Goal: Task Accomplishment & Management: Manage account settings

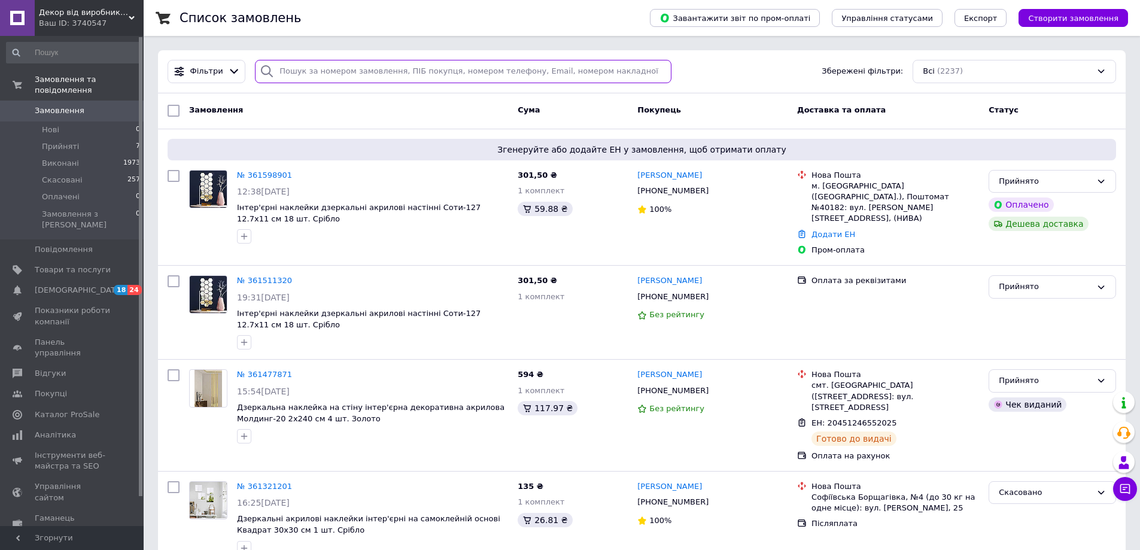
click at [405, 71] on input "search" at bounding box center [463, 71] width 416 height 23
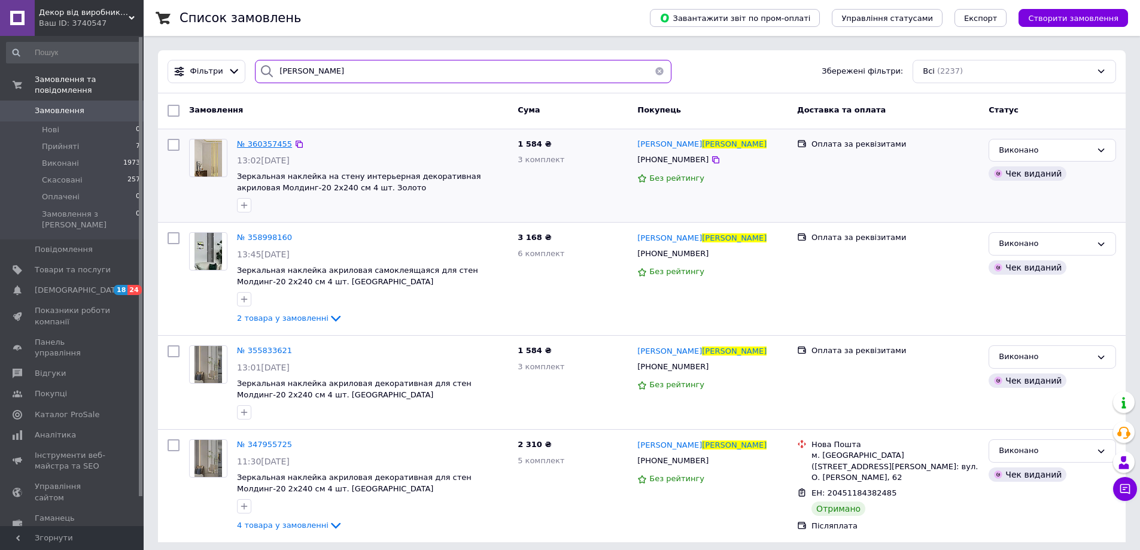
type input "[PERSON_NAME]"
click at [273, 144] on span "№ 360357455" at bounding box center [264, 143] width 55 height 9
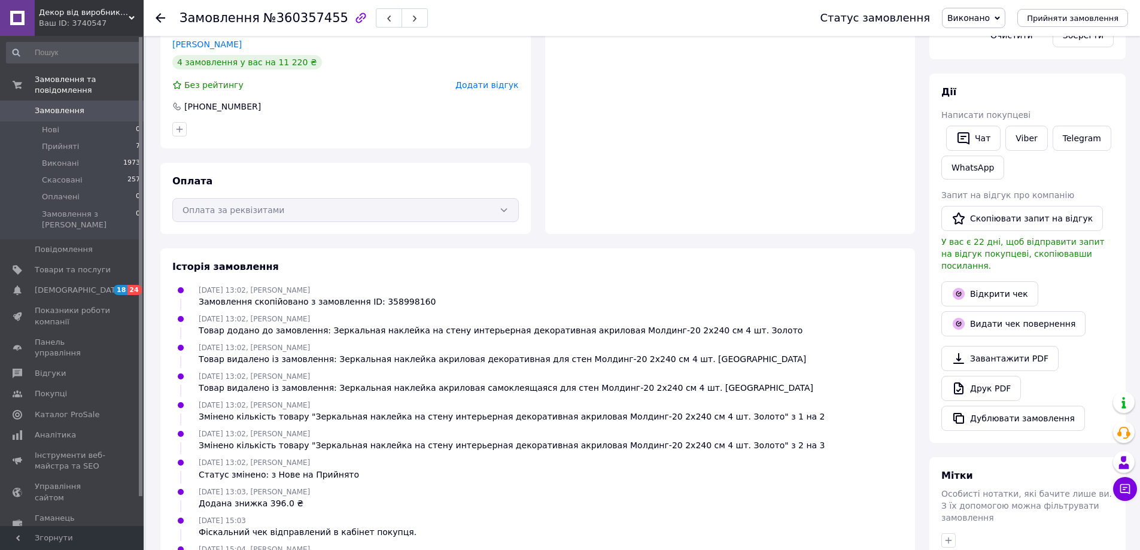
scroll to position [335, 0]
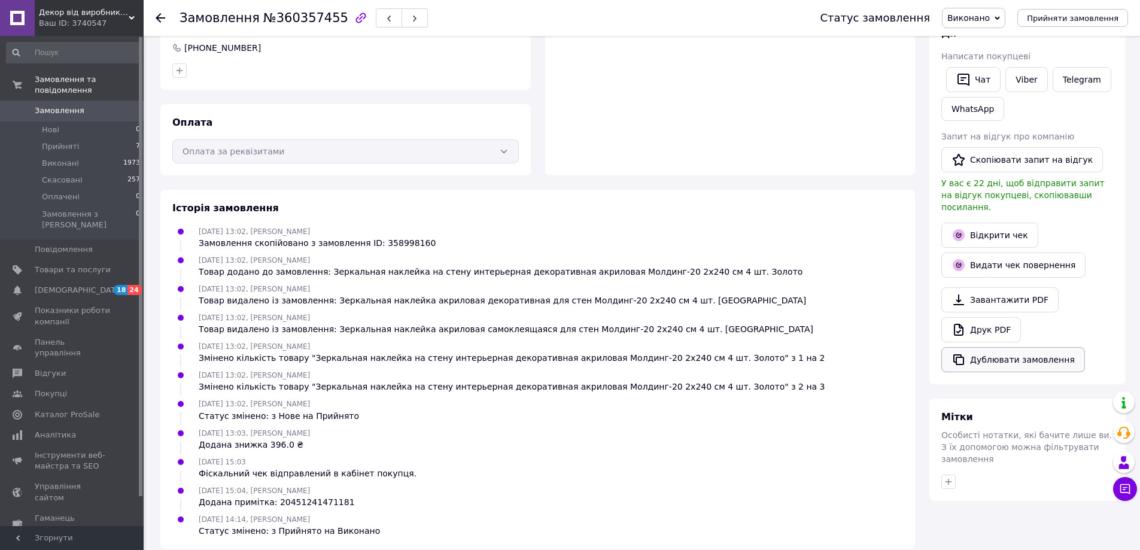
click at [1018, 349] on button "Дублювати замовлення" at bounding box center [1013, 359] width 144 height 25
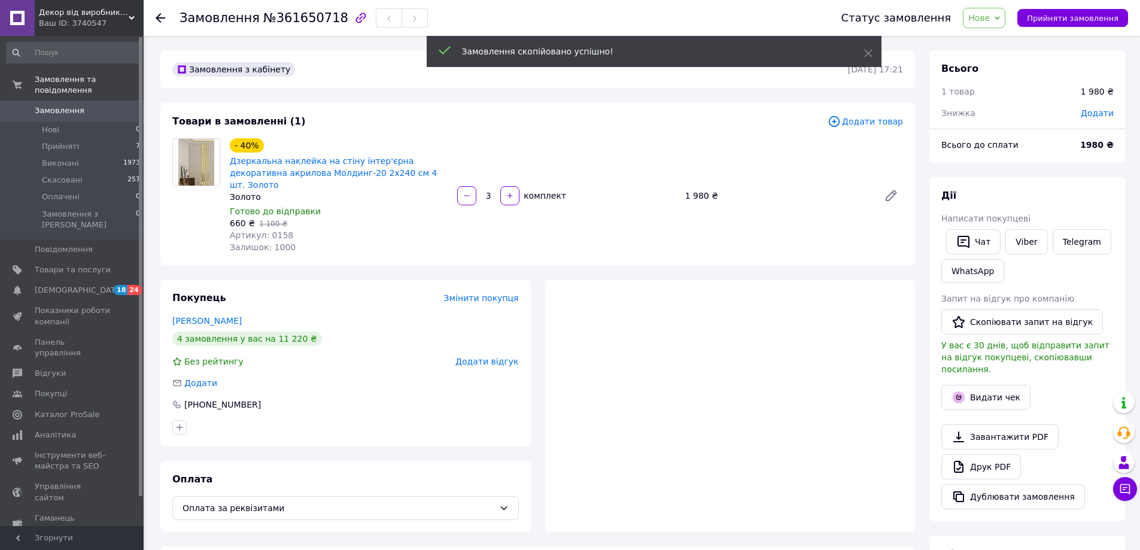
click at [883, 125] on span "Додати товар" at bounding box center [864, 121] width 75 height 13
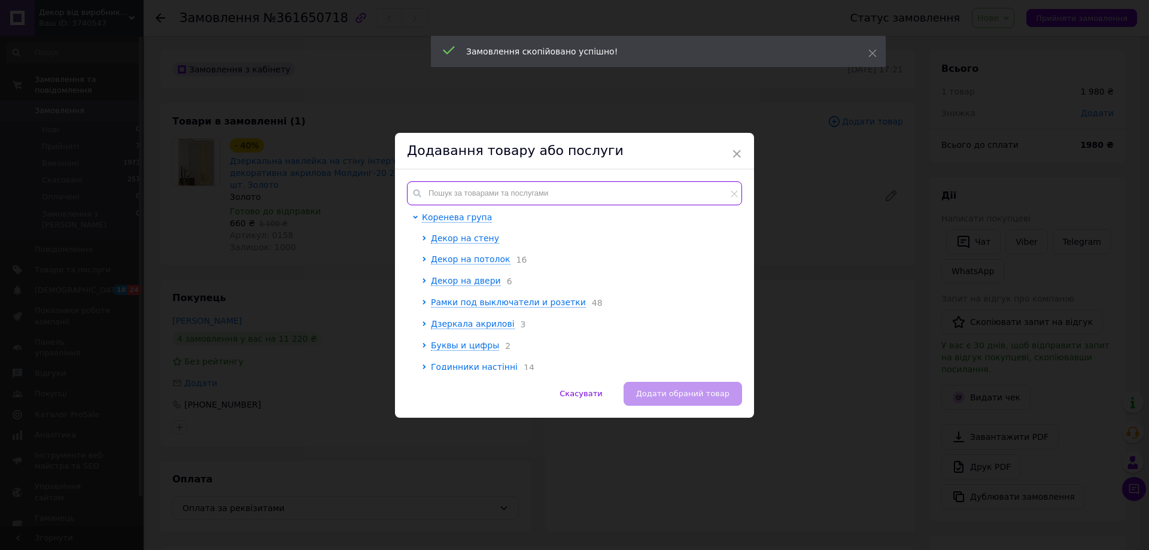
click at [486, 194] on input "text" at bounding box center [574, 193] width 335 height 24
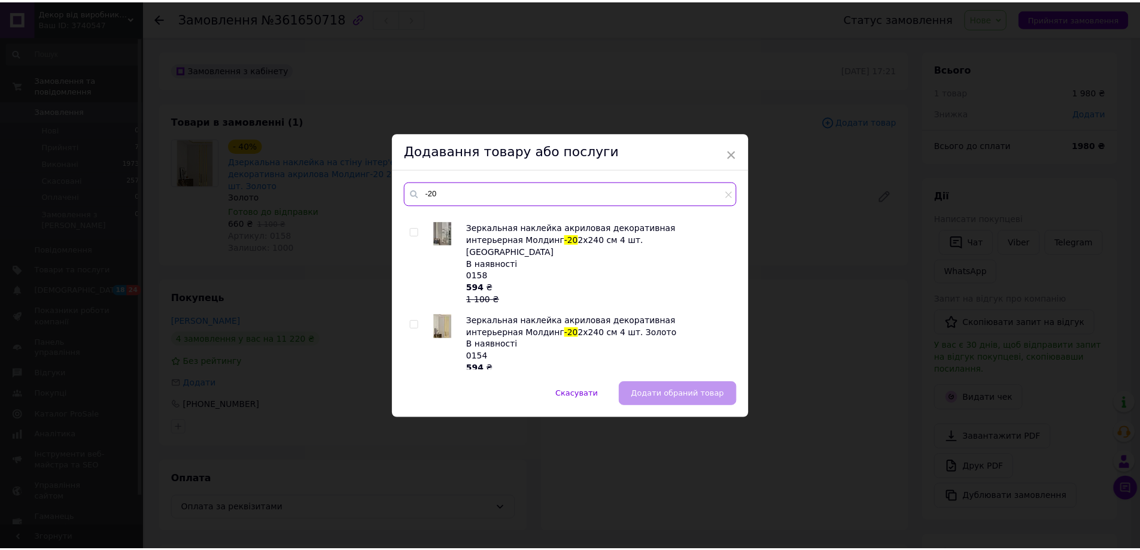
scroll to position [718, 0]
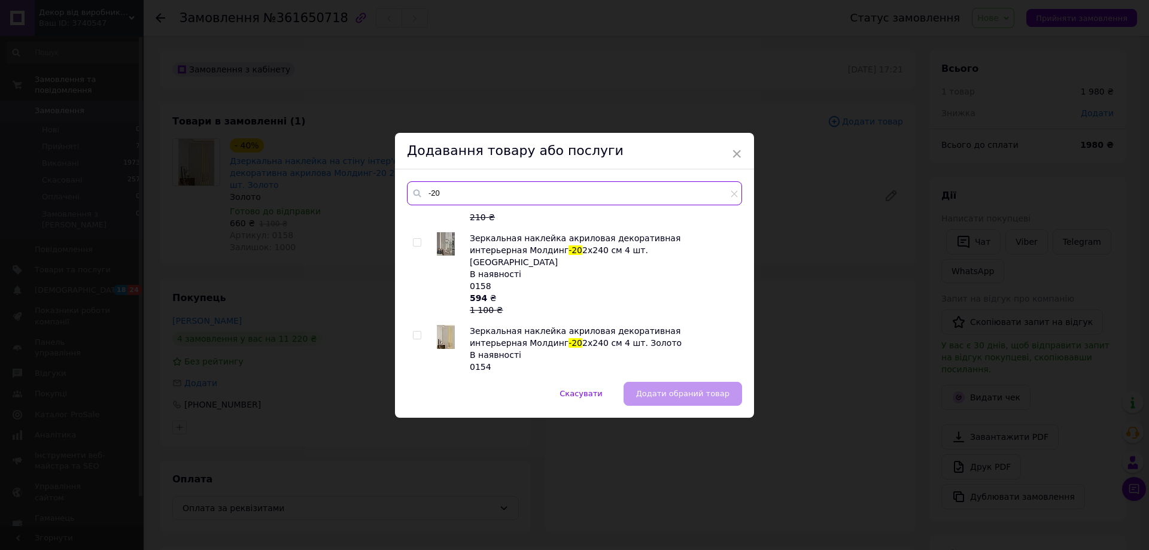
type input "-20"
click at [413, 239] on input "checkbox" at bounding box center [417, 243] width 8 height 8
checkbox input "true"
click at [693, 395] on span "Додати обраний товар" at bounding box center [682, 393] width 93 height 9
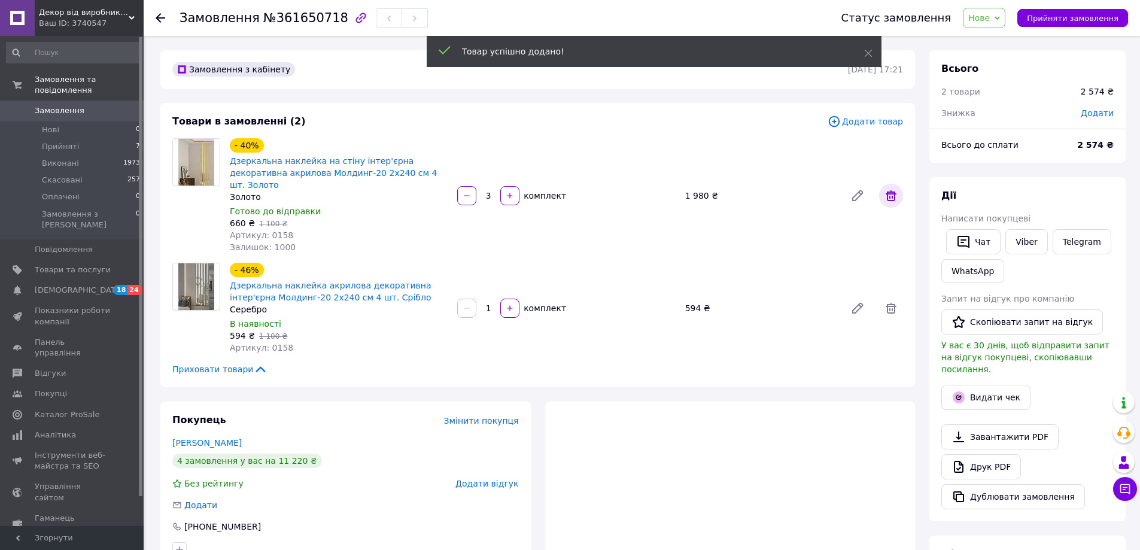
click at [891, 191] on icon at bounding box center [891, 195] width 14 height 14
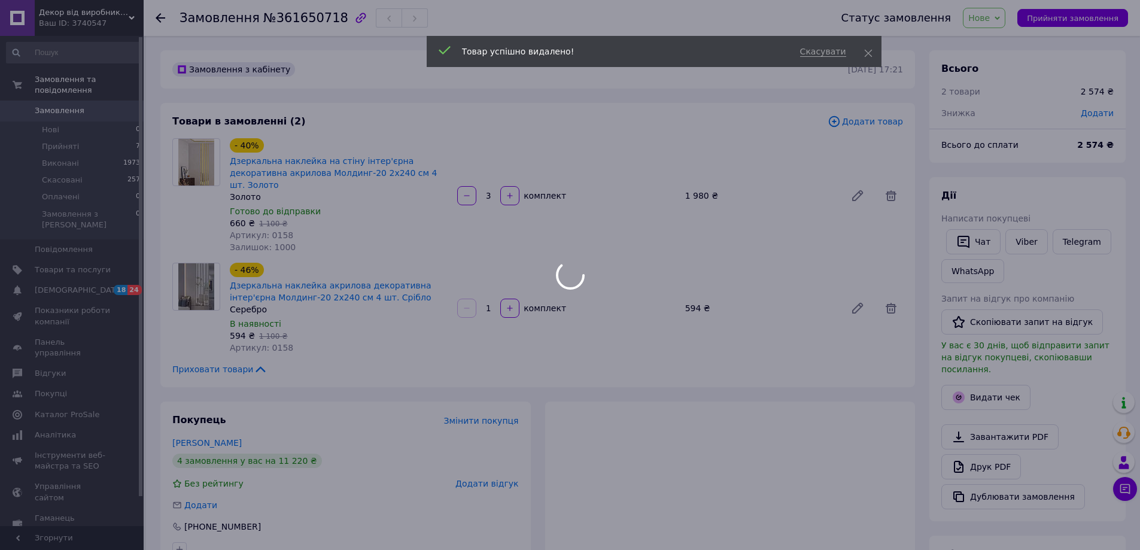
type input "1"
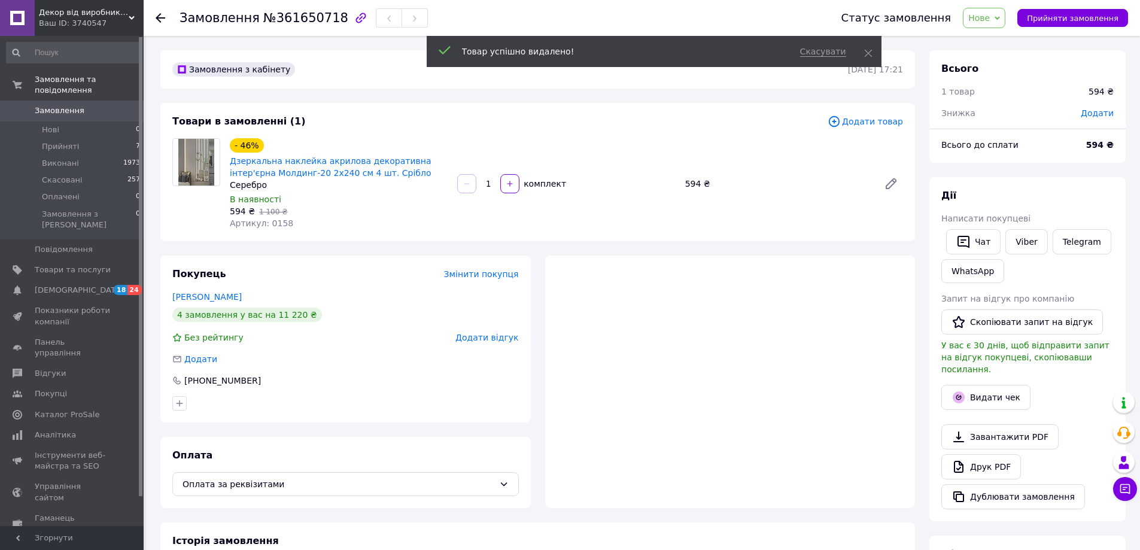
click at [491, 184] on input "1" at bounding box center [488, 183] width 19 height 9
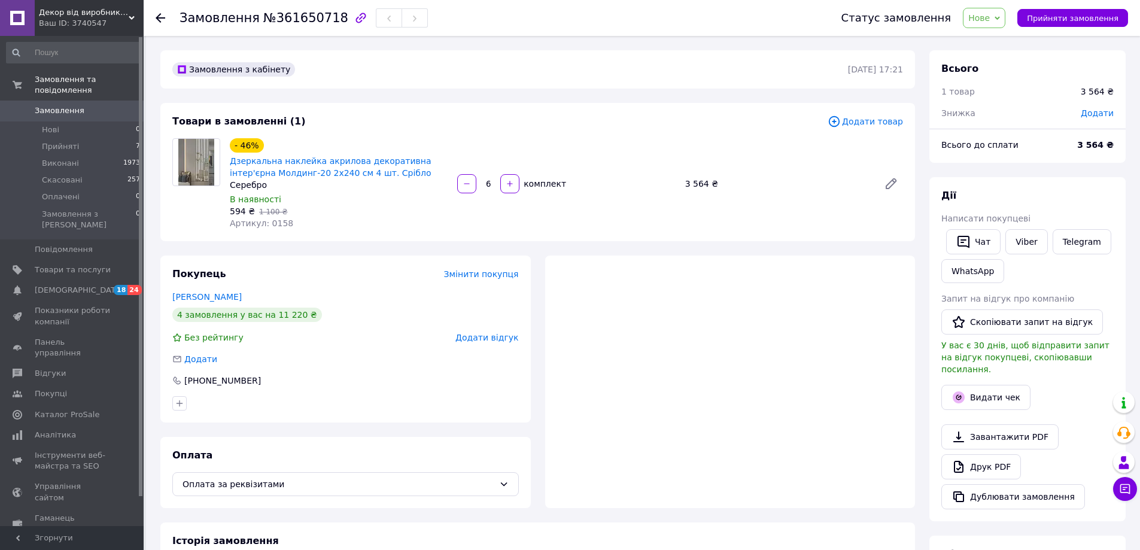
type input "6"
click at [1098, 115] on span "Додати" at bounding box center [1097, 113] width 33 height 10
click at [1028, 157] on input "text" at bounding box center [1014, 162] width 71 height 24
type input "20"
click at [1094, 164] on div "₴" at bounding box center [1079, 162] width 49 height 24
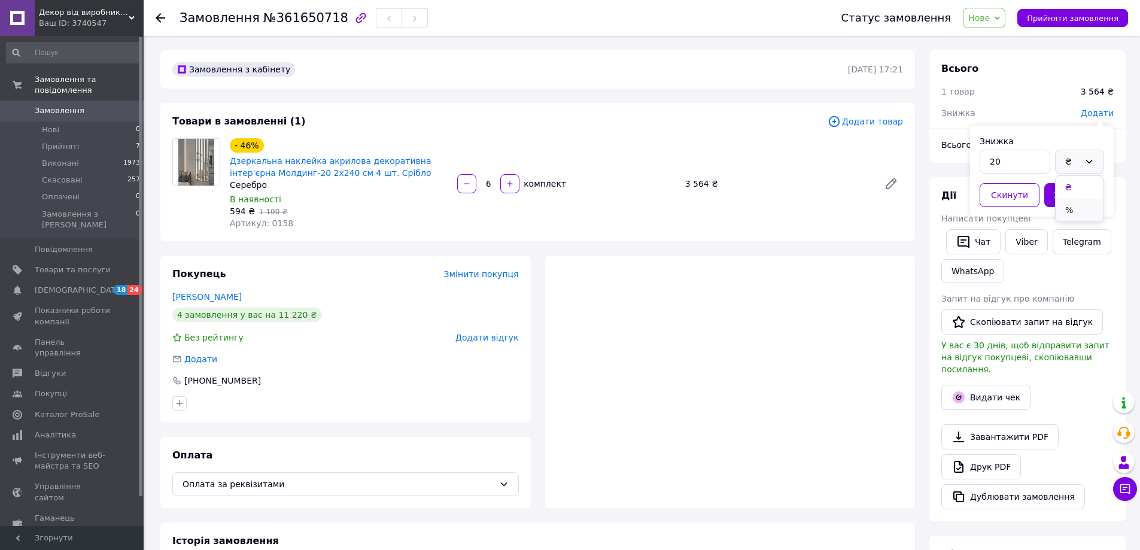
click at [1082, 204] on li "%" at bounding box center [1079, 210] width 48 height 23
click at [1083, 191] on button "Зберегти" at bounding box center [1074, 195] width 60 height 24
click at [1087, 114] on span "- 712.80 ₴" at bounding box center [1091, 113] width 44 height 10
click at [767, 113] on div "Товари в замовленні (1) Додати товар - 46% Дзеркальна наклейка акрилова декорат…" at bounding box center [537, 172] width 754 height 138
click at [890, 184] on icon at bounding box center [891, 184] width 10 height 10
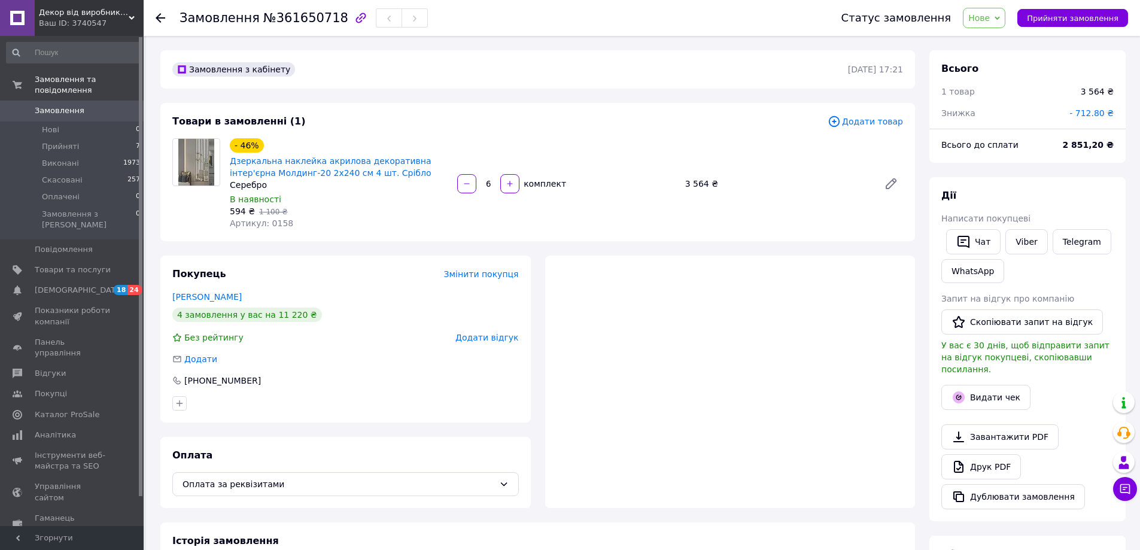
click at [1100, 92] on div "3 564 ₴" at bounding box center [1097, 92] width 33 height 12
click at [1094, 117] on span "- 712.80 ₴" at bounding box center [1091, 113] width 44 height 10
drag, startPoint x: 1027, startPoint y: 162, endPoint x: 963, endPoint y: 162, distance: 63.4
click at [963, 162] on body "Декор від виробника "ВАША СВІТЛІСТЬ" Ваш ID: 3740547 Сайт Декор від виробника "…" at bounding box center [570, 412] width 1140 height 825
type input "369"
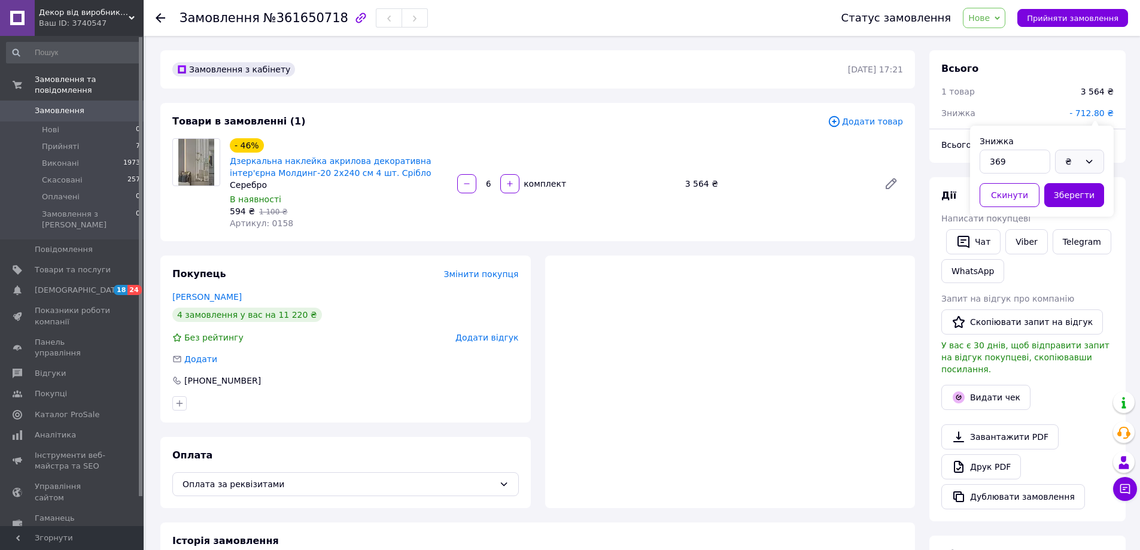
click at [1103, 163] on div "₴" at bounding box center [1079, 162] width 49 height 24
click at [1079, 187] on li "₴" at bounding box center [1079, 187] width 48 height 23
click at [1084, 195] on button "Зберегти" at bounding box center [1074, 195] width 60 height 24
click at [1106, 114] on span "- 369 ₴" at bounding box center [1097, 113] width 31 height 10
drag, startPoint x: 1029, startPoint y: 159, endPoint x: 963, endPoint y: 159, distance: 66.4
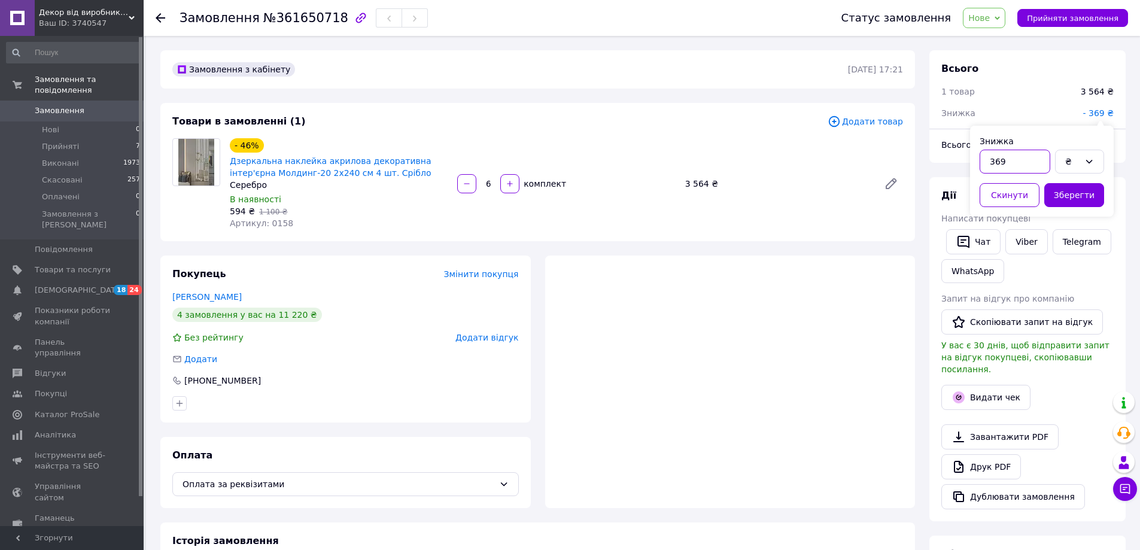
click at [963, 159] on body "Декор від виробника "ВАША СВІТЛІСТЬ" Ваш ID: 3740547 Сайт Декор від виробника "…" at bounding box center [570, 412] width 1140 height 825
type input "396"
click at [1067, 193] on button "Зберегти" at bounding box center [1074, 195] width 60 height 24
click at [990, 387] on button "Видати чек" at bounding box center [985, 397] width 89 height 25
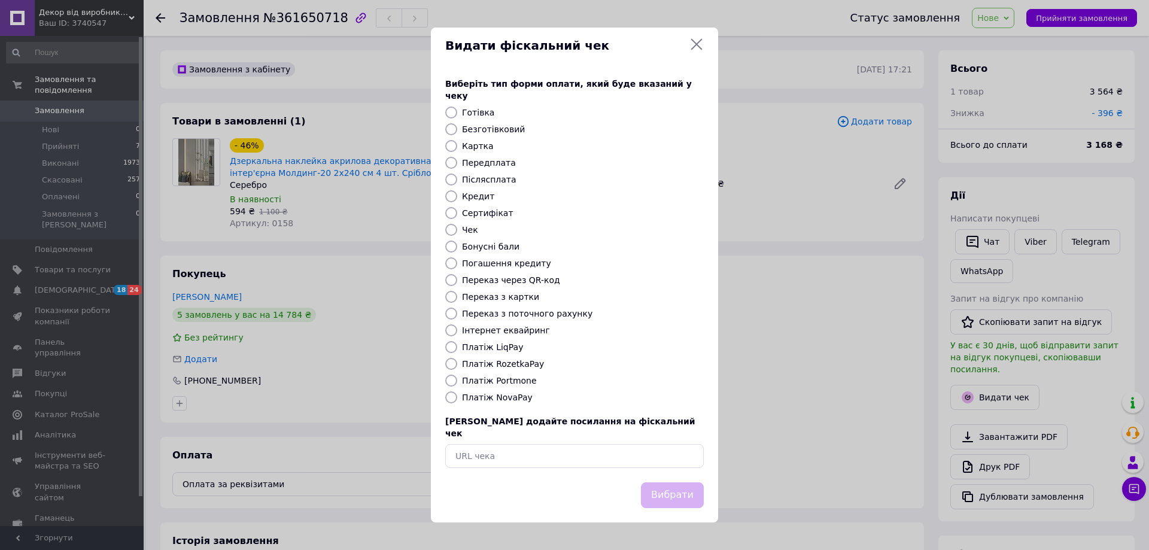
click at [498, 161] on label "Передплата" at bounding box center [489, 163] width 54 height 10
click at [457, 161] on input "Передплата" at bounding box center [451, 163] width 12 height 12
radio input "true"
click at [689, 483] on button "Вибрати" at bounding box center [672, 495] width 63 height 26
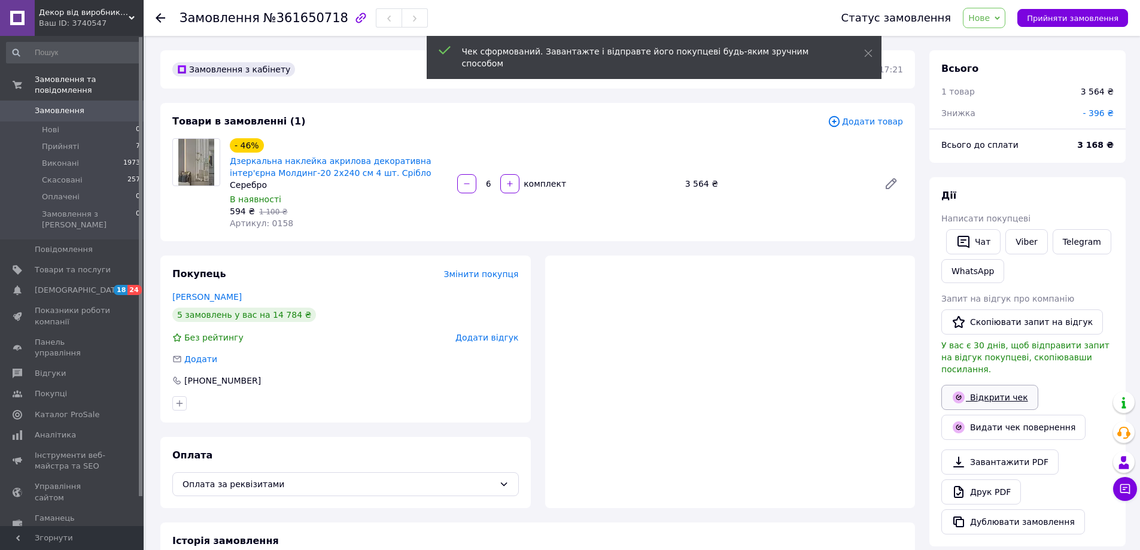
click at [1011, 385] on link "Відкрити чек" at bounding box center [989, 397] width 97 height 25
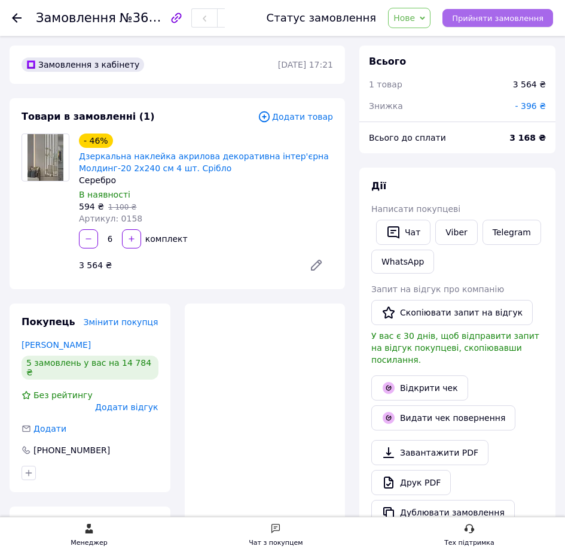
click at [504, 20] on span "Прийняти замовлення" at bounding box center [498, 18] width 92 height 9
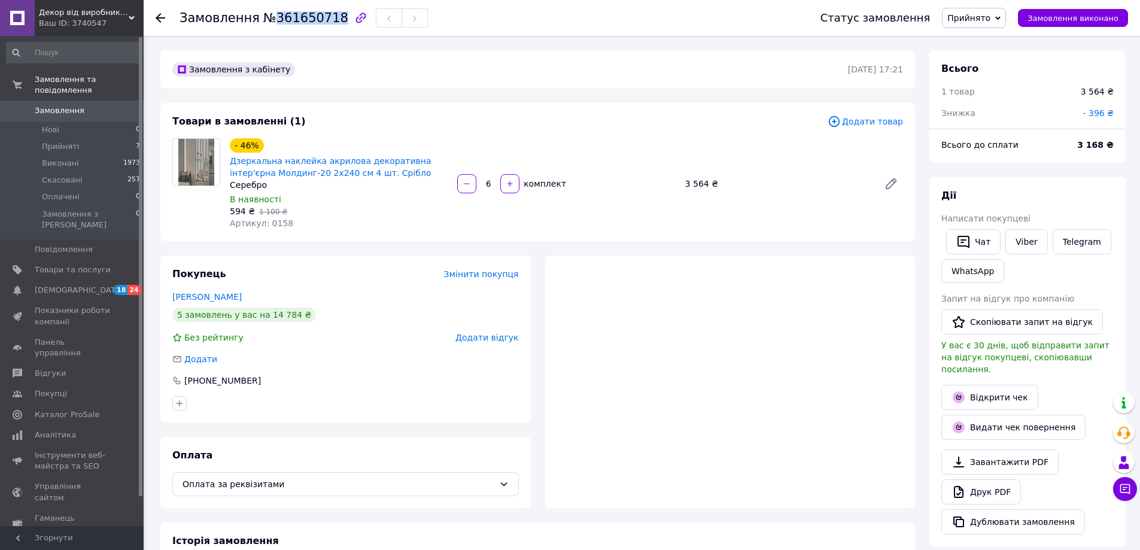
drag, startPoint x: 269, startPoint y: 18, endPoint x: 325, endPoint y: 22, distance: 56.4
click at [325, 22] on span "№361650718" at bounding box center [305, 18] width 85 height 14
copy span "361650718"
click at [483, 32] on div "Замовлення №361650718" at bounding box center [487, 18] width 617 height 36
click at [375, 111] on div "Товари в замовленні (1) Додати товар - 46% Дзеркальна наклейка акрилова декорат…" at bounding box center [537, 172] width 754 height 138
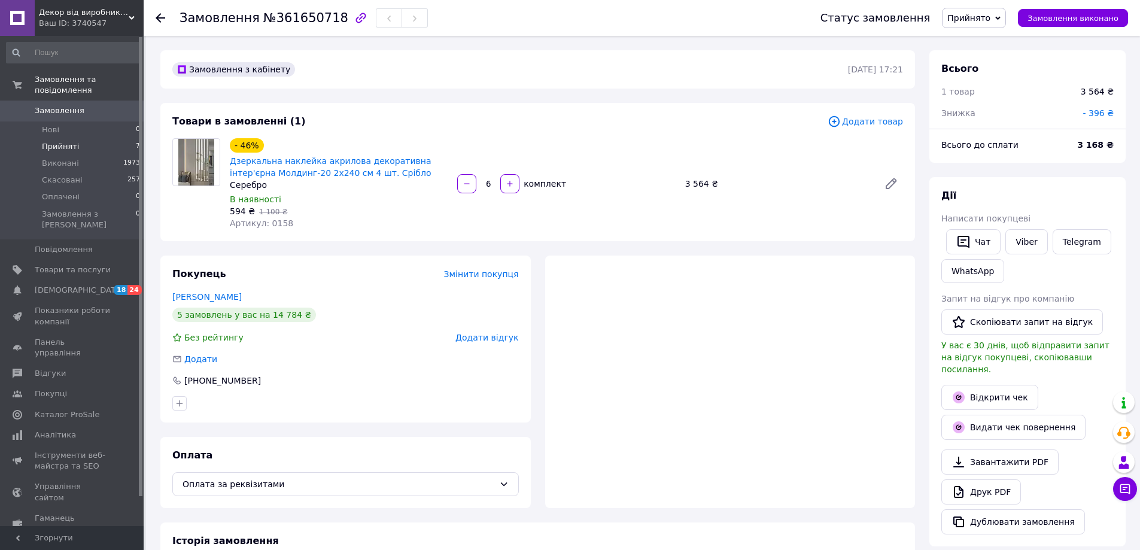
click at [64, 141] on span "Прийняті" at bounding box center [60, 146] width 37 height 11
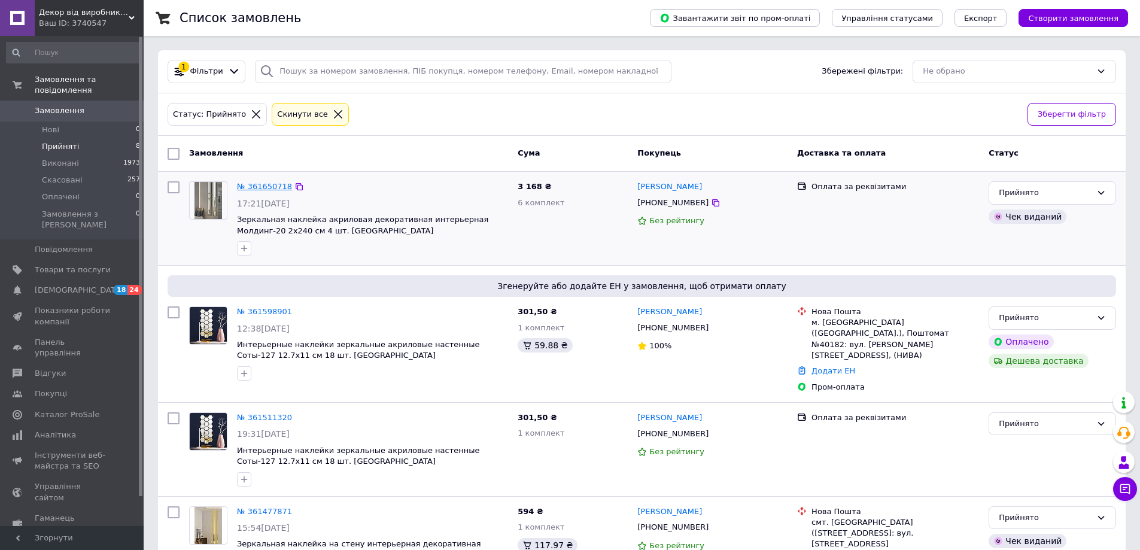
click at [273, 190] on link "№ 361650718" at bounding box center [264, 186] width 55 height 9
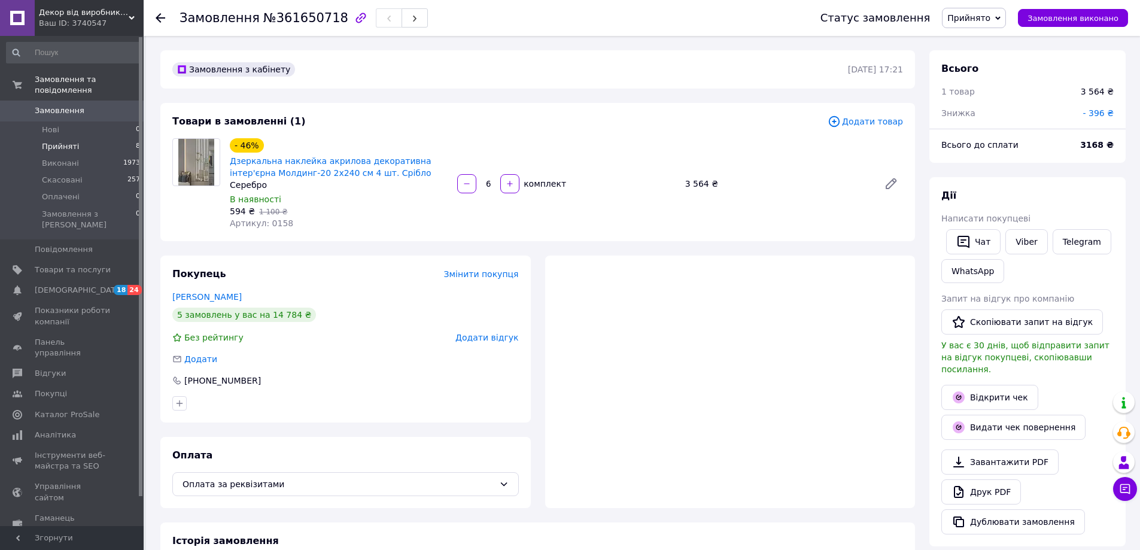
click at [68, 141] on span "Прийняті" at bounding box center [60, 146] width 37 height 11
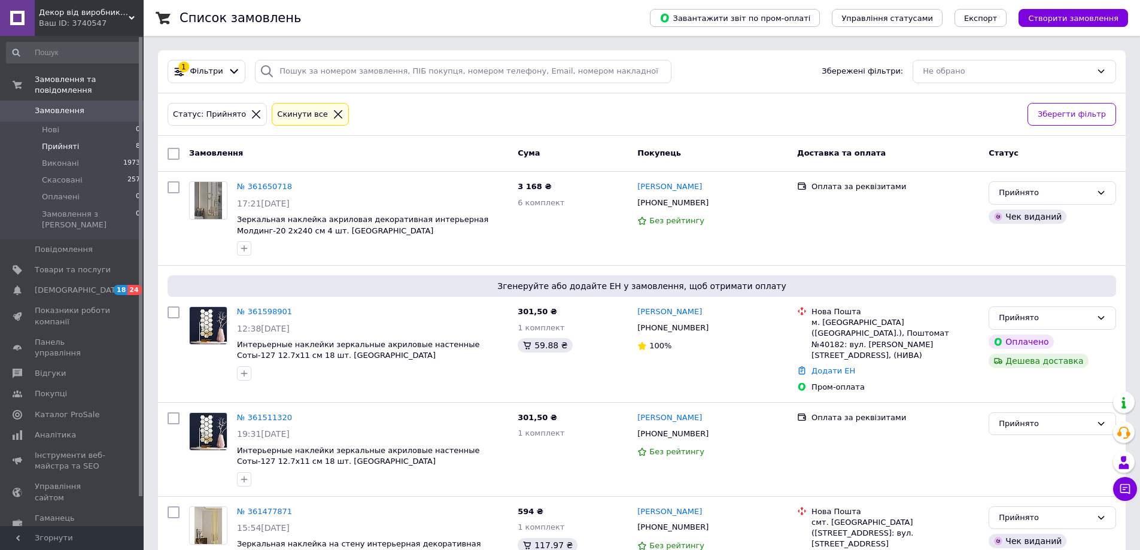
click at [66, 141] on span "Прийняті" at bounding box center [60, 146] width 37 height 11
click at [269, 182] on link "№ 361650718" at bounding box center [264, 186] width 55 height 9
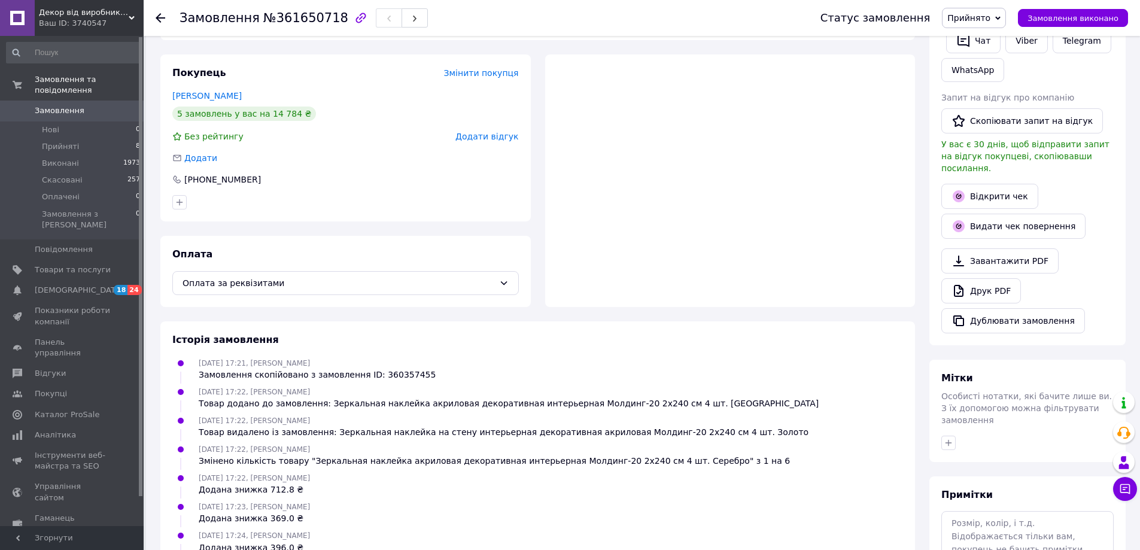
scroll to position [48, 0]
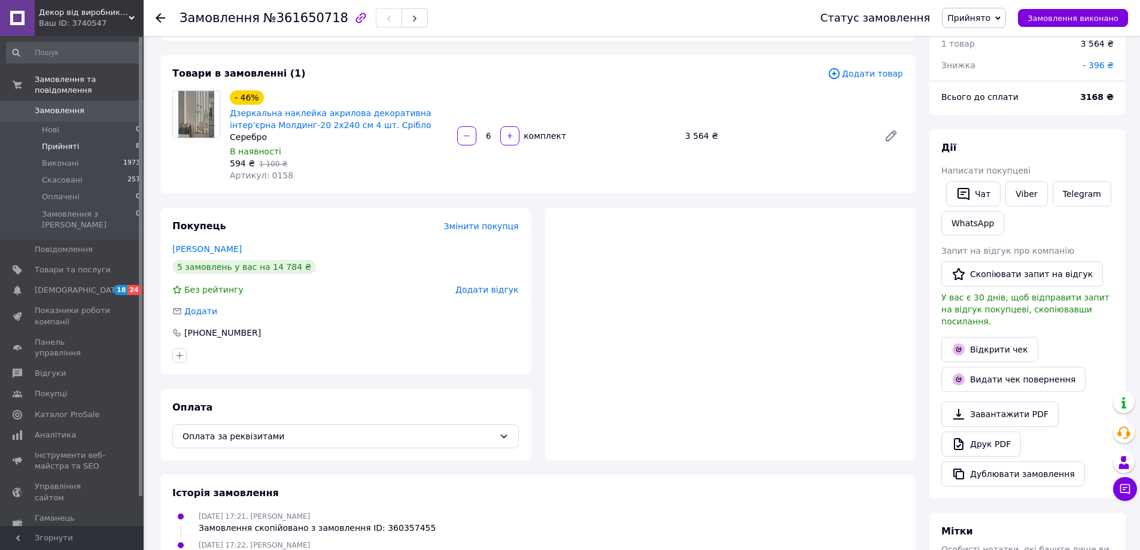
click at [68, 141] on span "Прийняті" at bounding box center [60, 146] width 37 height 11
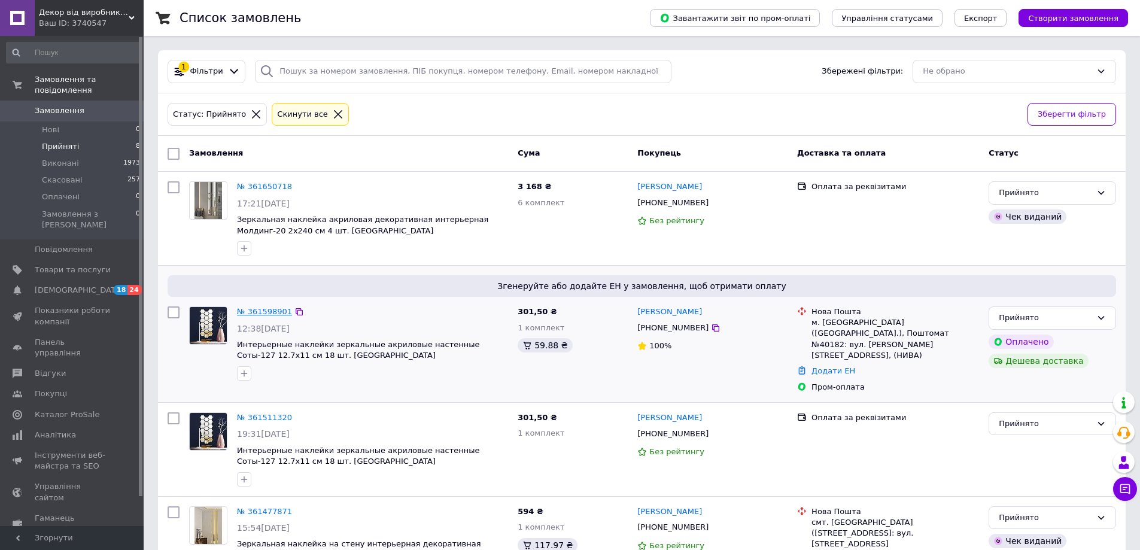
click at [276, 307] on link "№ 361598901" at bounding box center [264, 311] width 55 height 9
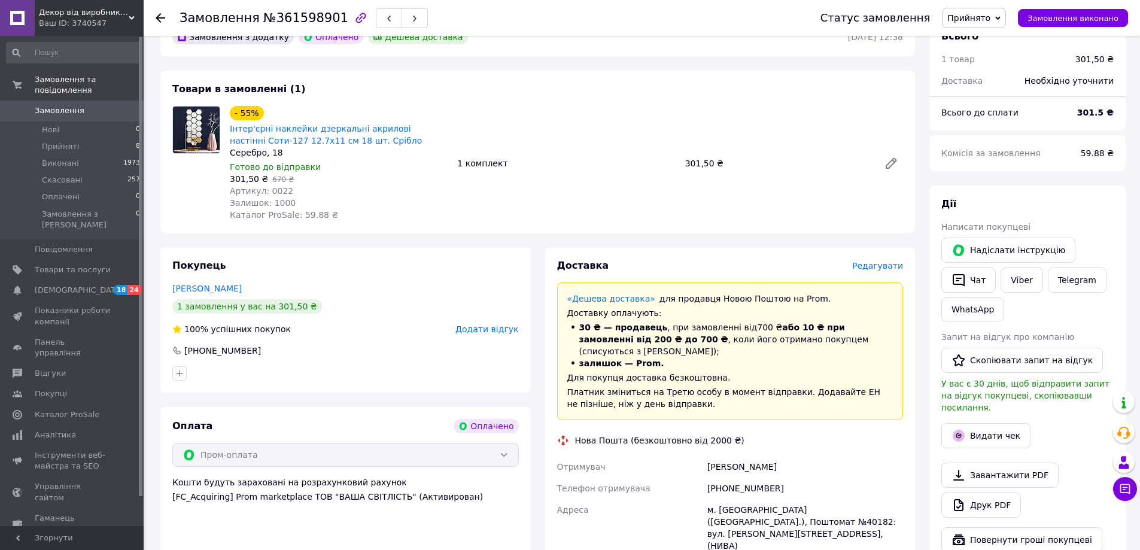
scroll to position [359, 0]
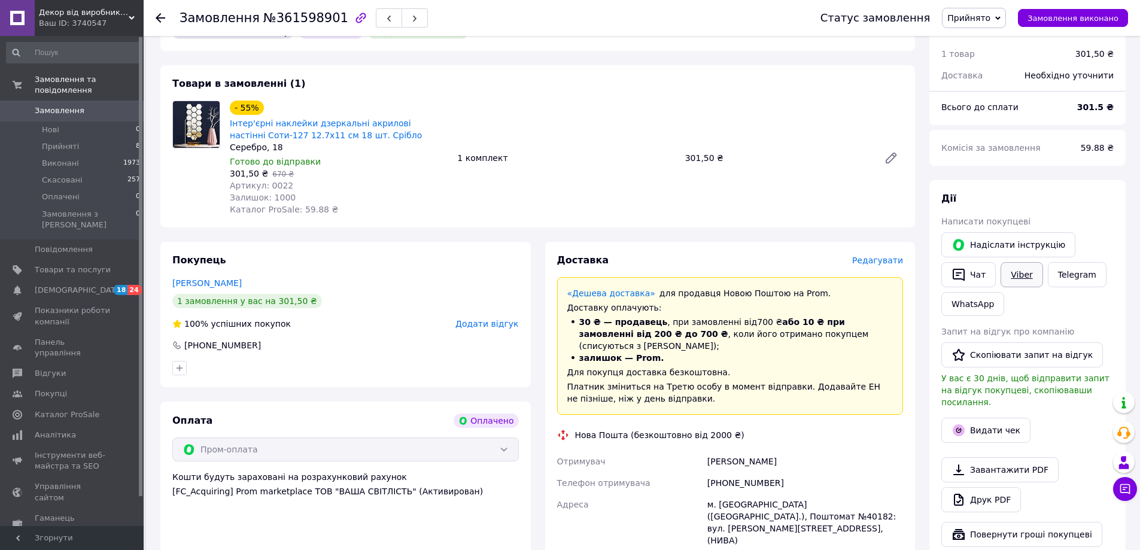
click at [1031, 263] on link "Viber" at bounding box center [1021, 274] width 42 height 25
click at [984, 418] on button "Видати чек" at bounding box center [985, 430] width 89 height 25
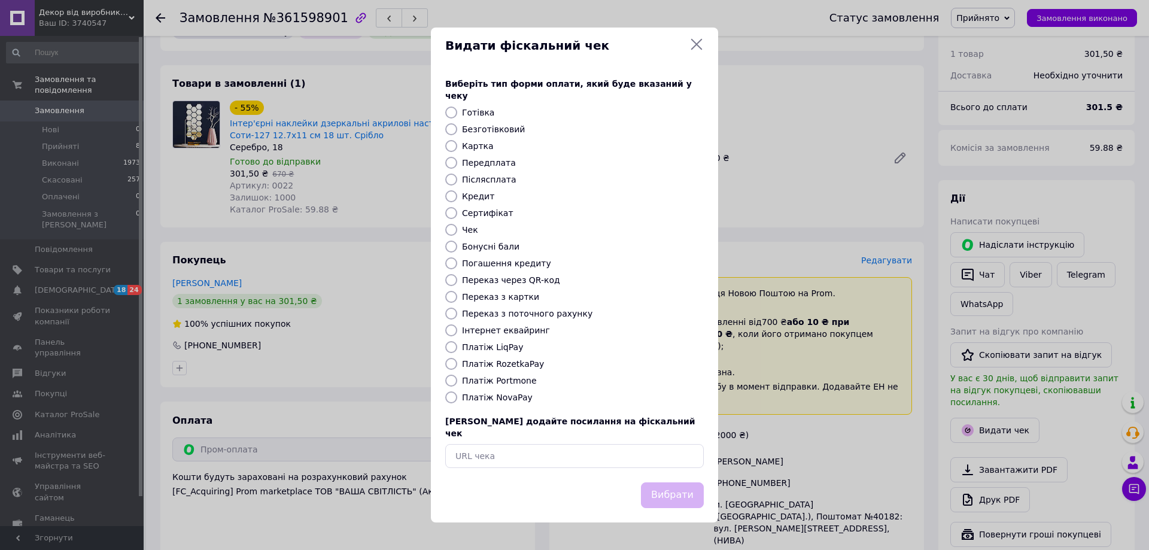
click at [518, 366] on label "Платіж RozetkaPay" at bounding box center [503, 364] width 82 height 10
click at [457, 366] on input "Платіж RozetkaPay" at bounding box center [451, 364] width 12 height 12
radio input "true"
click at [683, 488] on button "Вибрати" at bounding box center [672, 495] width 63 height 26
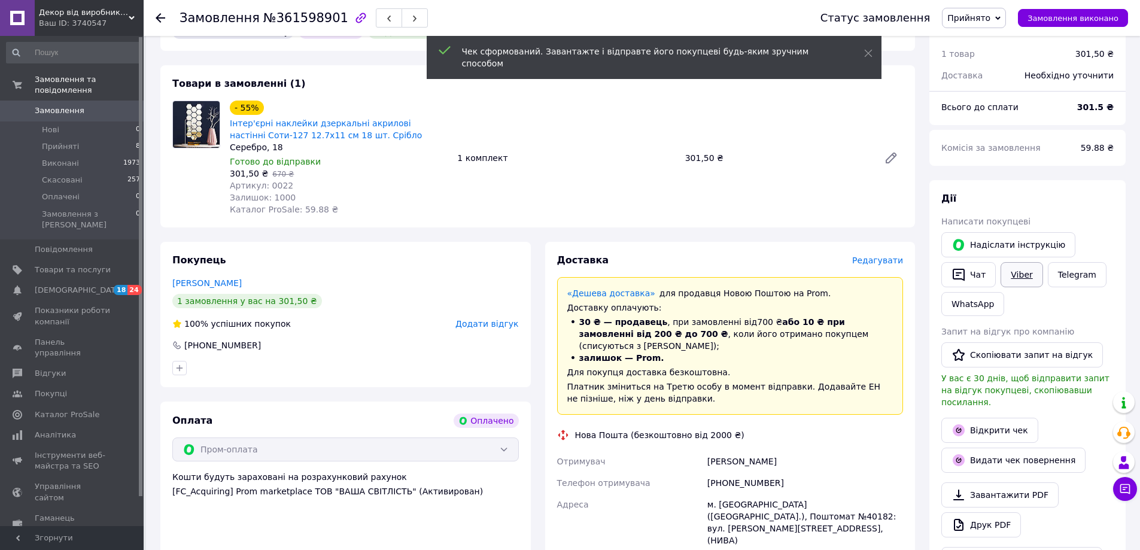
click at [1027, 262] on link "Viber" at bounding box center [1021, 274] width 42 height 25
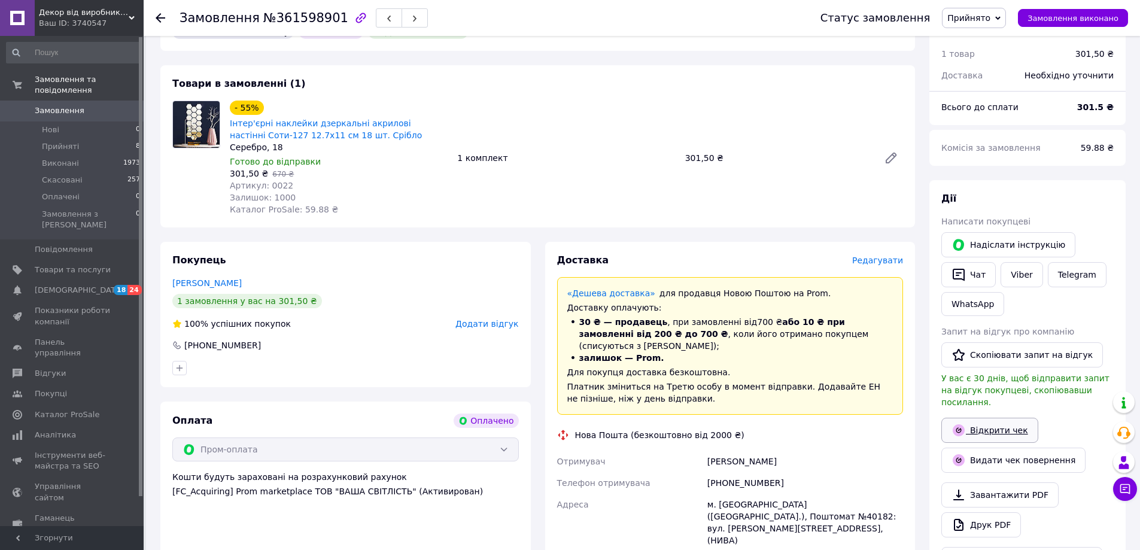
click at [990, 418] on link "Відкрити чек" at bounding box center [989, 430] width 97 height 25
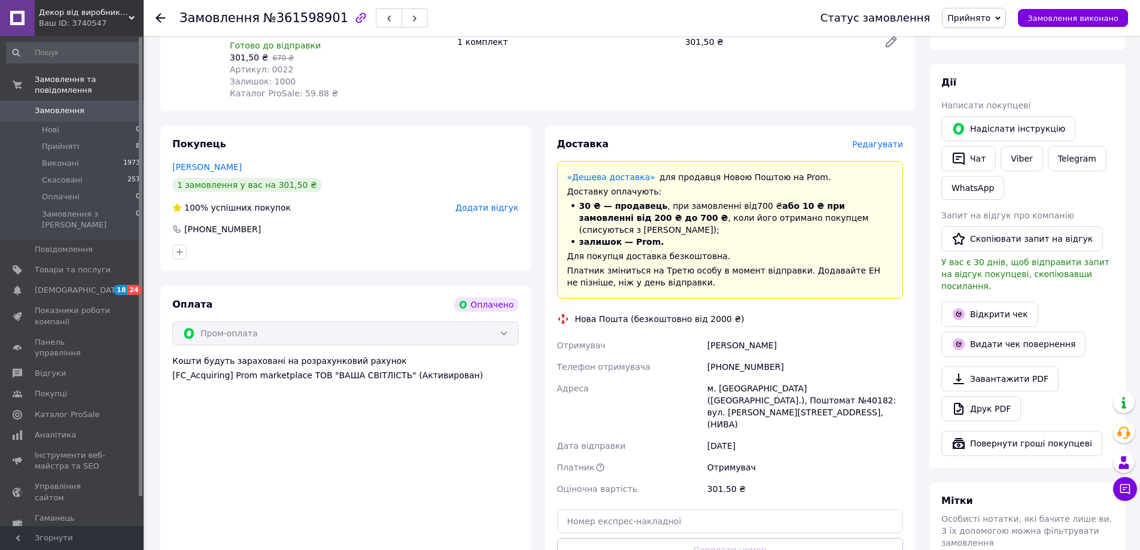
scroll to position [658, 0]
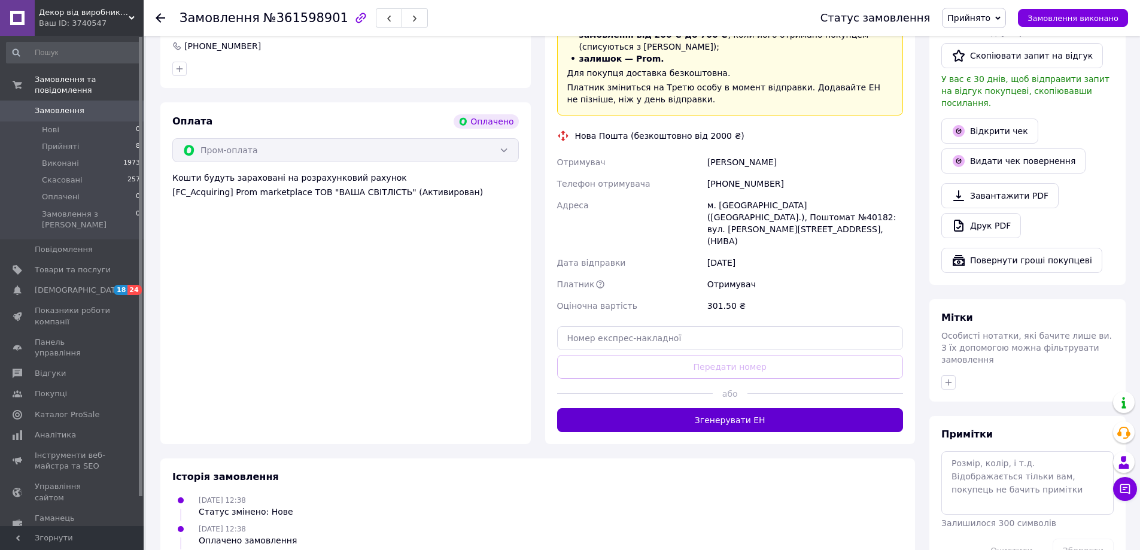
click at [750, 408] on button "Згенерувати ЕН" at bounding box center [730, 420] width 346 height 24
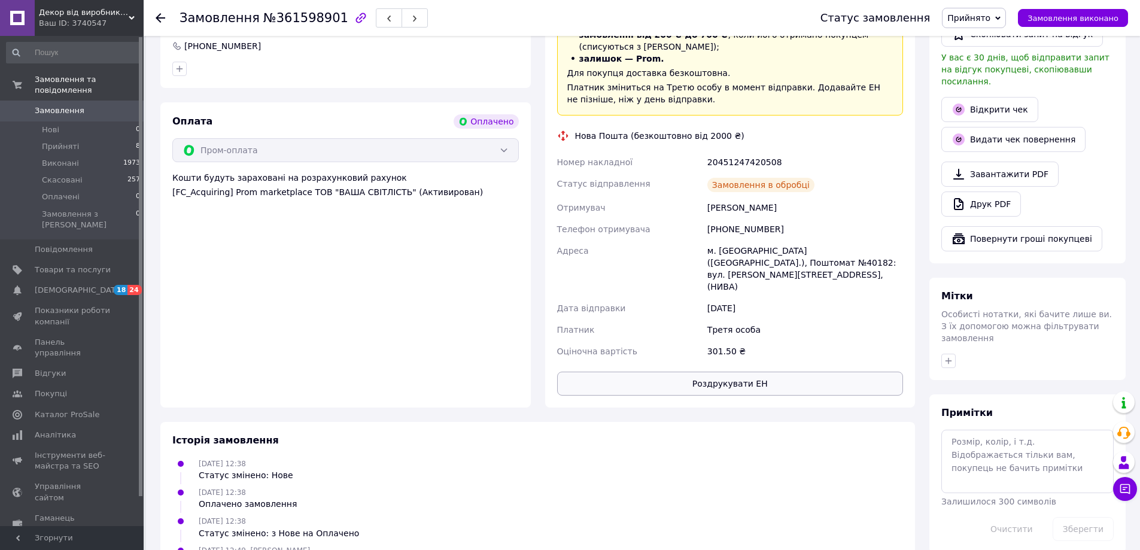
click at [738, 372] on button "Роздрукувати ЕН" at bounding box center [730, 384] width 346 height 24
drag, startPoint x: 708, startPoint y: 143, endPoint x: 814, endPoint y: 140, distance: 106.5
click at [814, 151] on div "20451247420508" at bounding box center [805, 162] width 200 height 22
copy div "20451247420508"
click at [71, 141] on span "Прийняті" at bounding box center [60, 146] width 37 height 11
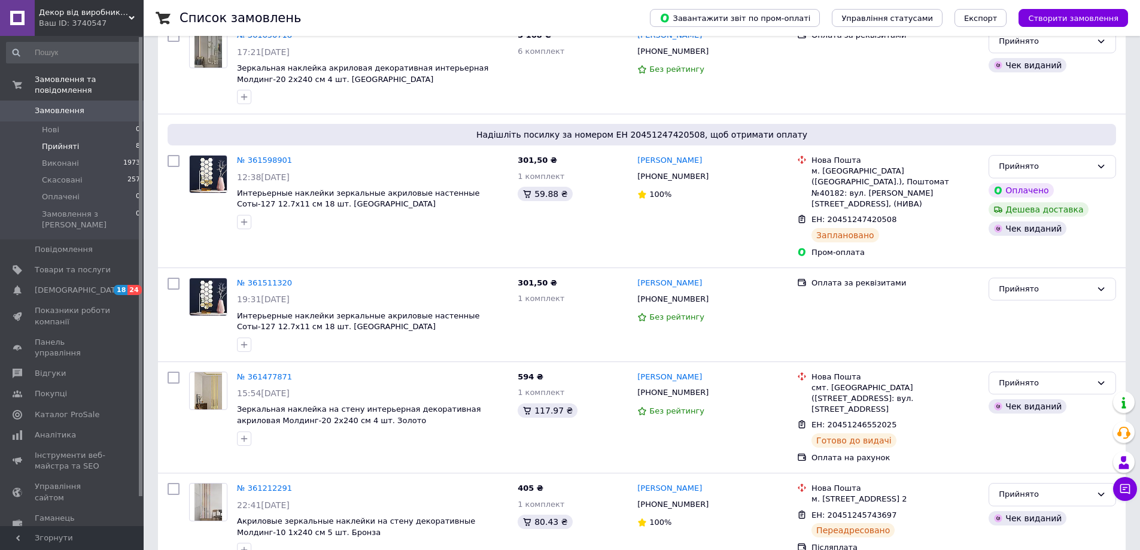
scroll to position [239, 0]
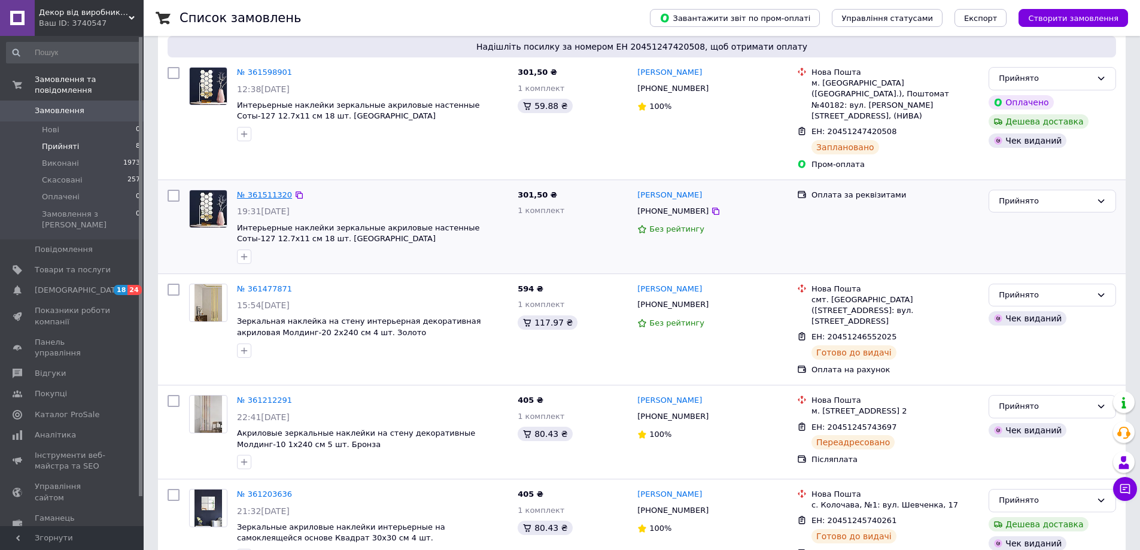
click at [270, 190] on link "№ 361511320" at bounding box center [264, 194] width 55 height 9
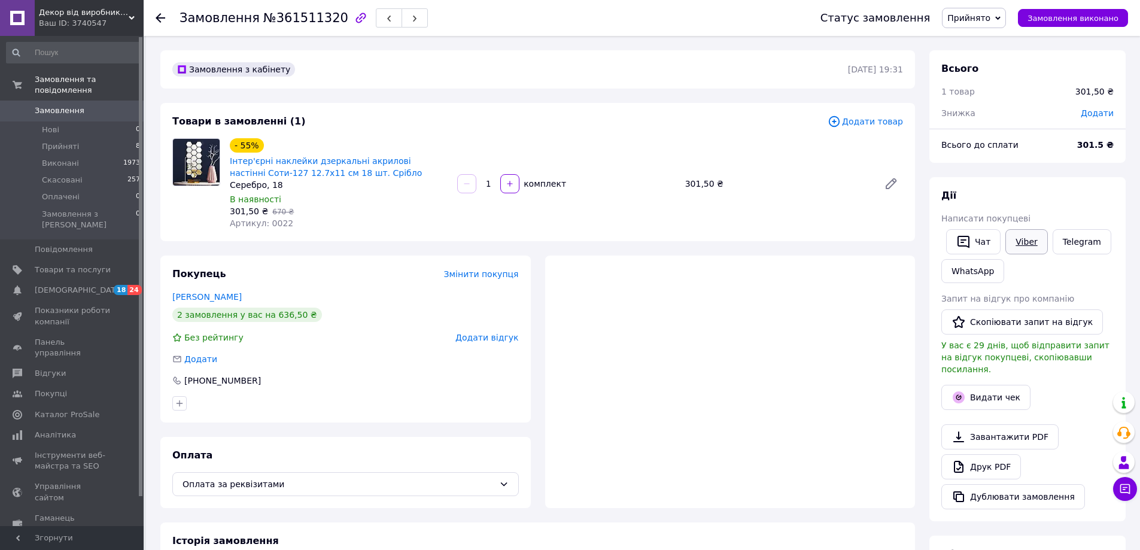
click at [1026, 242] on link "Viber" at bounding box center [1026, 241] width 42 height 25
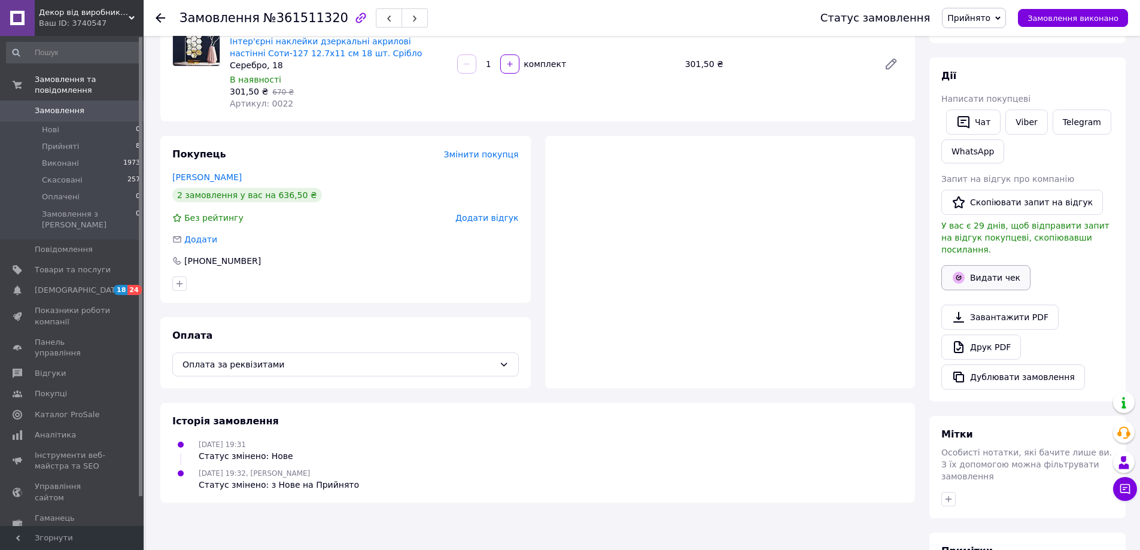
click at [990, 265] on button "Видати чек" at bounding box center [985, 277] width 89 height 25
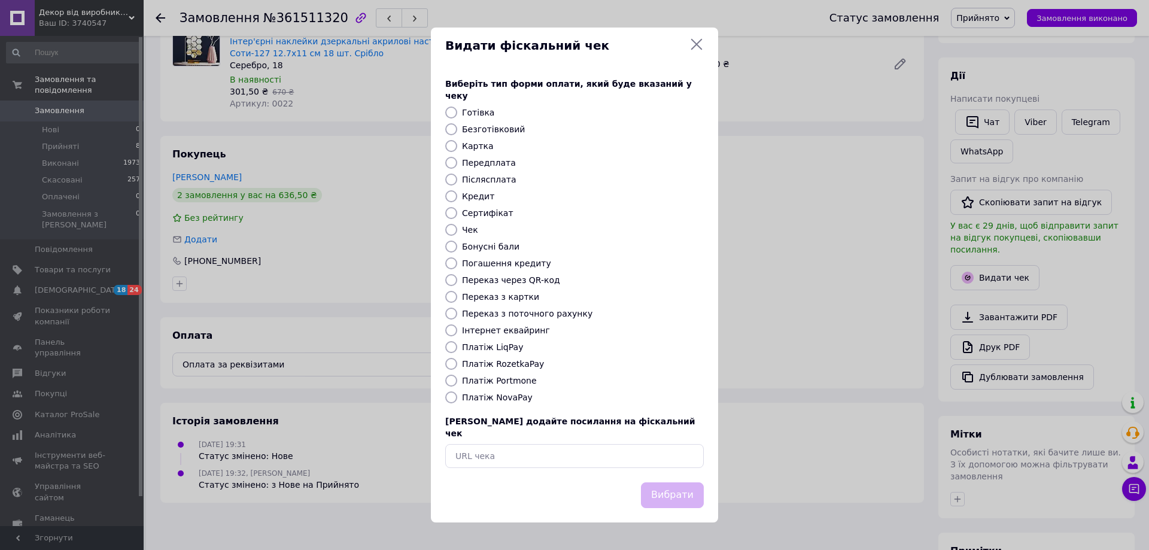
click at [489, 163] on label "Передплата" at bounding box center [489, 163] width 54 height 10
click at [457, 163] on input "Передплата" at bounding box center [451, 163] width 12 height 12
radio input "true"
click at [672, 485] on button "Вибрати" at bounding box center [672, 495] width 63 height 26
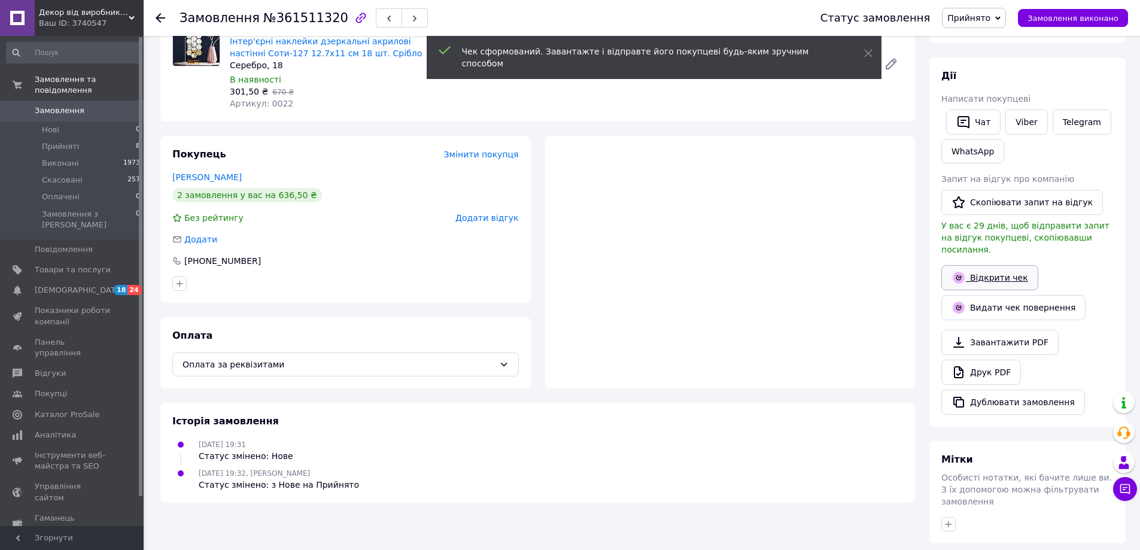
click at [993, 265] on link "Відкрити чек" at bounding box center [989, 277] width 97 height 25
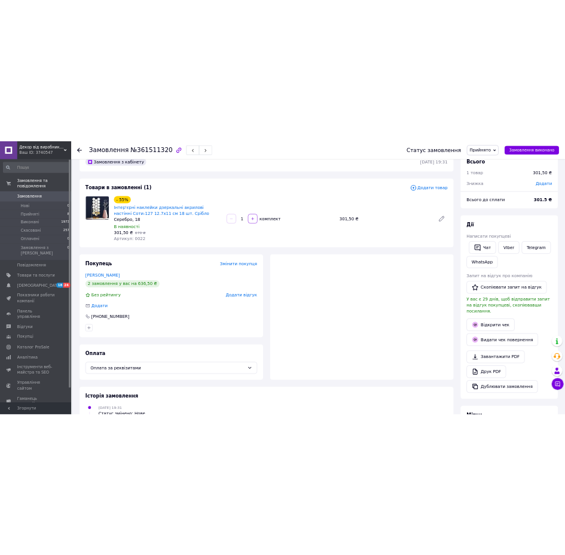
scroll to position [0, 0]
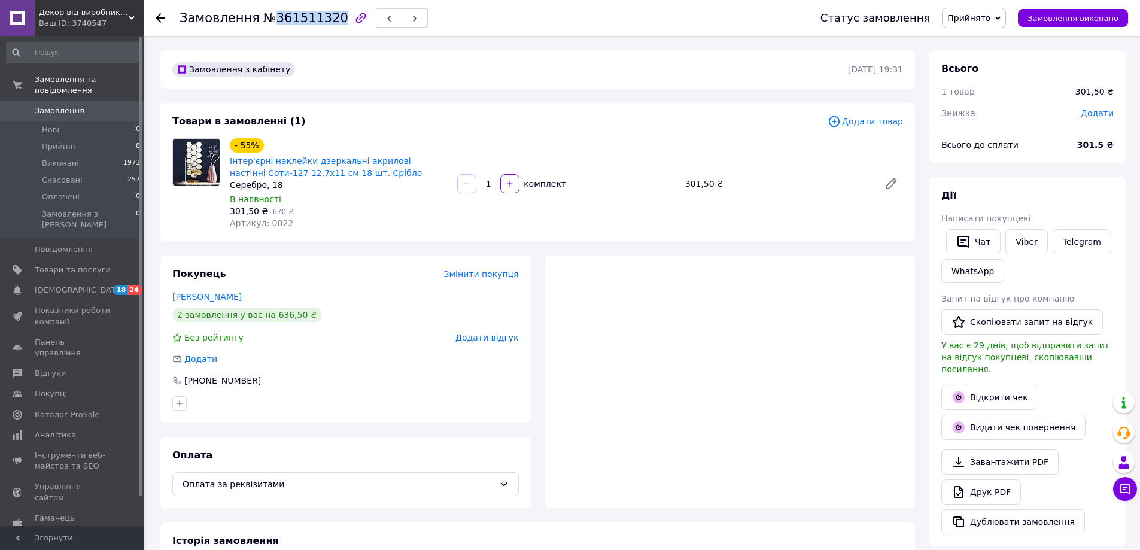
drag, startPoint x: 267, startPoint y: 18, endPoint x: 327, endPoint y: 22, distance: 60.6
click at [327, 22] on span "№361511320" at bounding box center [305, 18] width 85 height 14
copy span "361511320"
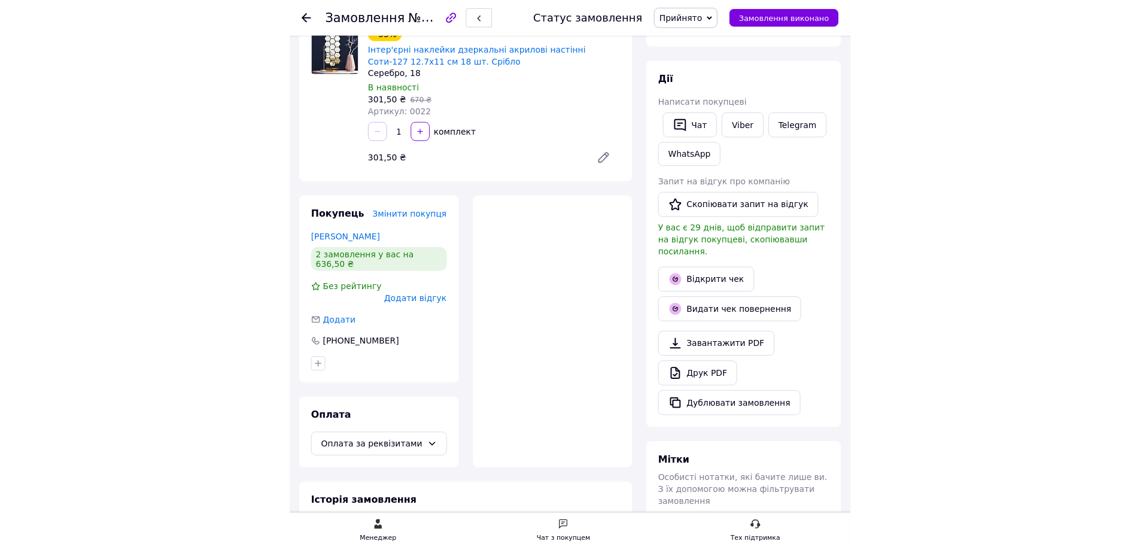
scroll to position [179, 0]
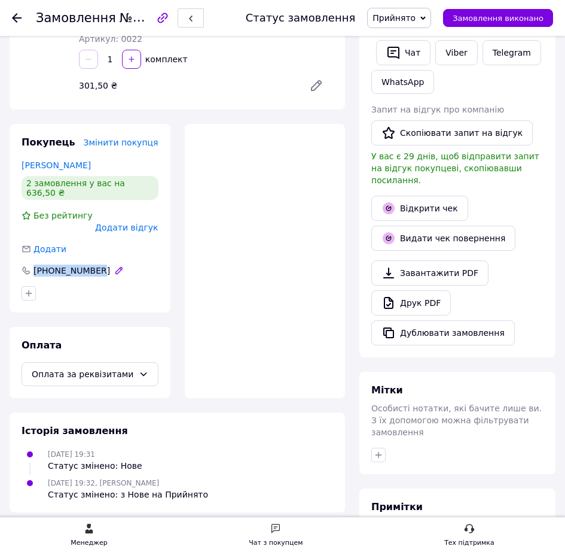
drag, startPoint x: 39, startPoint y: 255, endPoint x: 97, endPoint y: 256, distance: 58.0
click at [97, 264] on div "[PHONE_NUMBER]" at bounding box center [71, 270] width 79 height 12
copy div "[PHONE_NUMBER]"
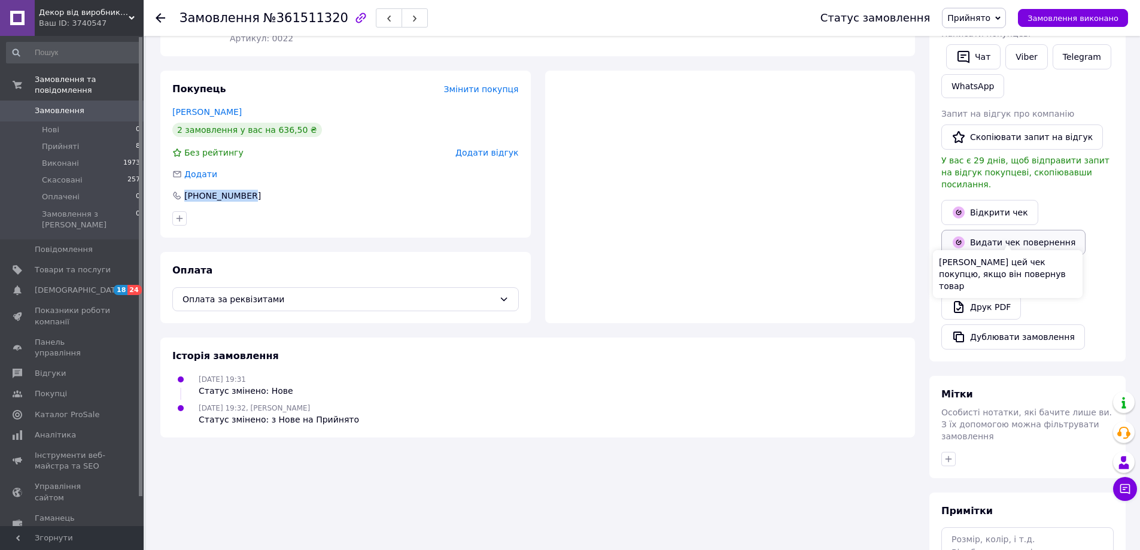
scroll to position [276, 0]
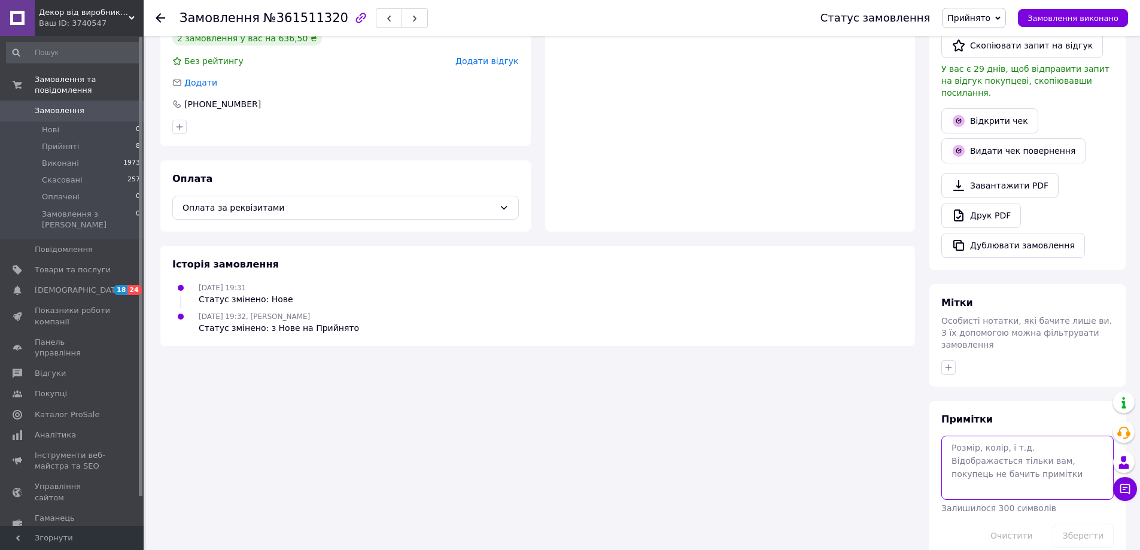
click at [994, 436] on textarea at bounding box center [1027, 467] width 172 height 63
paste textarea "20451247423010"
type textarea "20451247423010"
click at [1077, 524] on button "Зберегти" at bounding box center [1082, 536] width 61 height 24
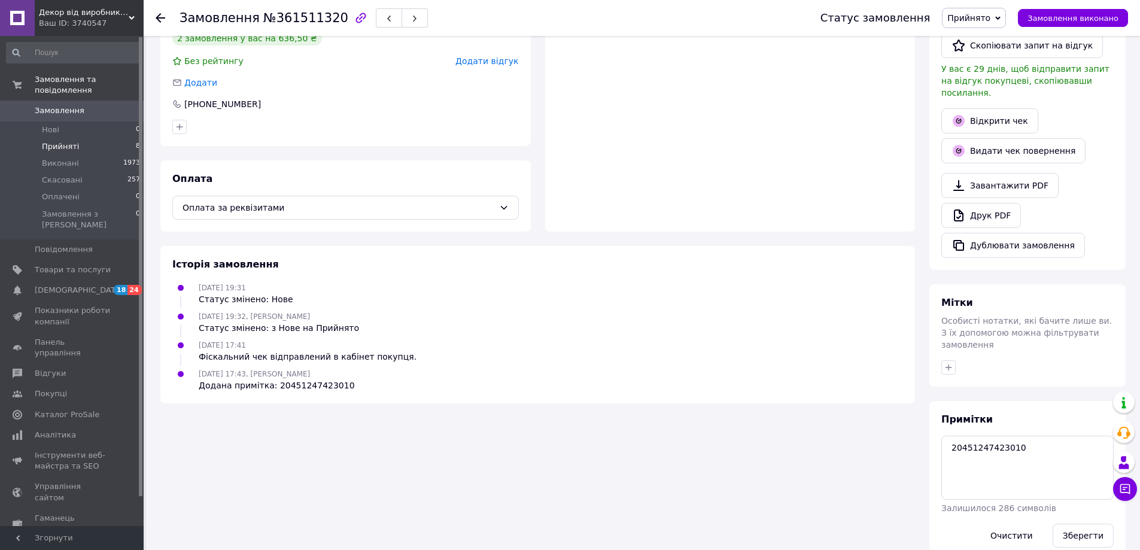
click at [60, 141] on span "Прийняті" at bounding box center [60, 146] width 37 height 11
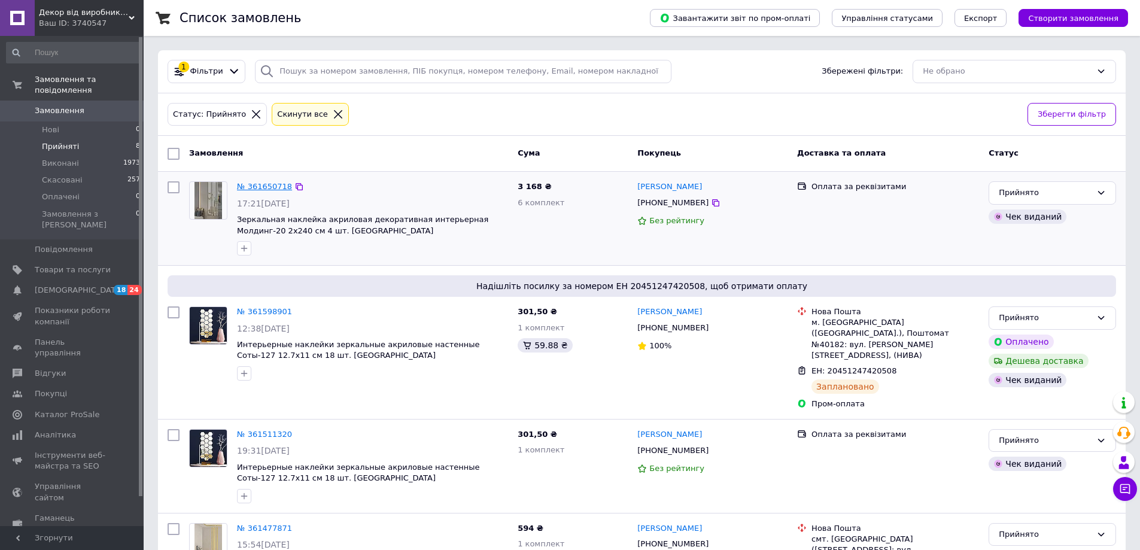
click at [275, 186] on link "№ 361650718" at bounding box center [264, 186] width 55 height 9
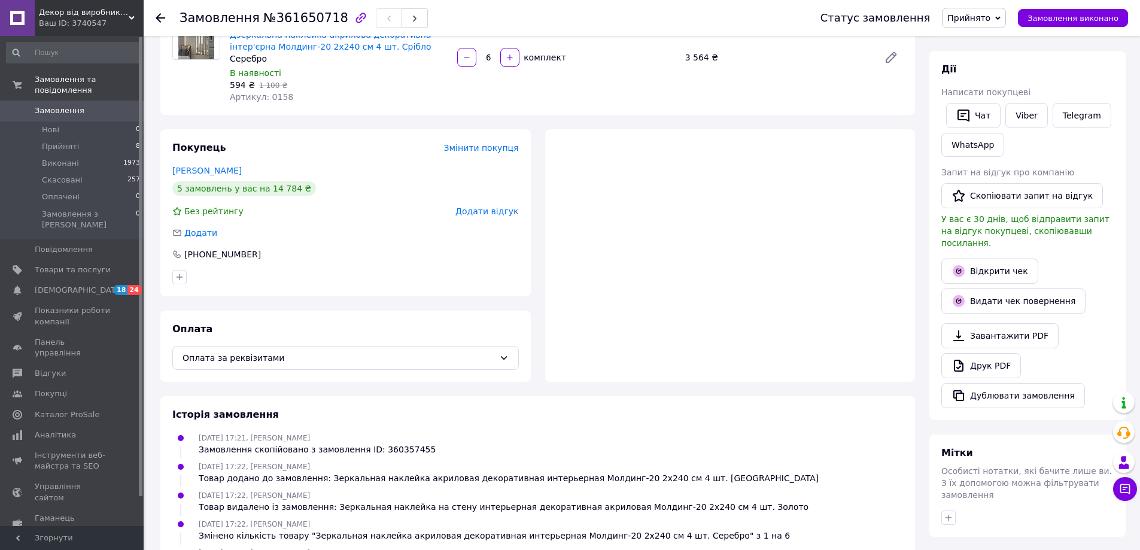
scroll to position [287, 0]
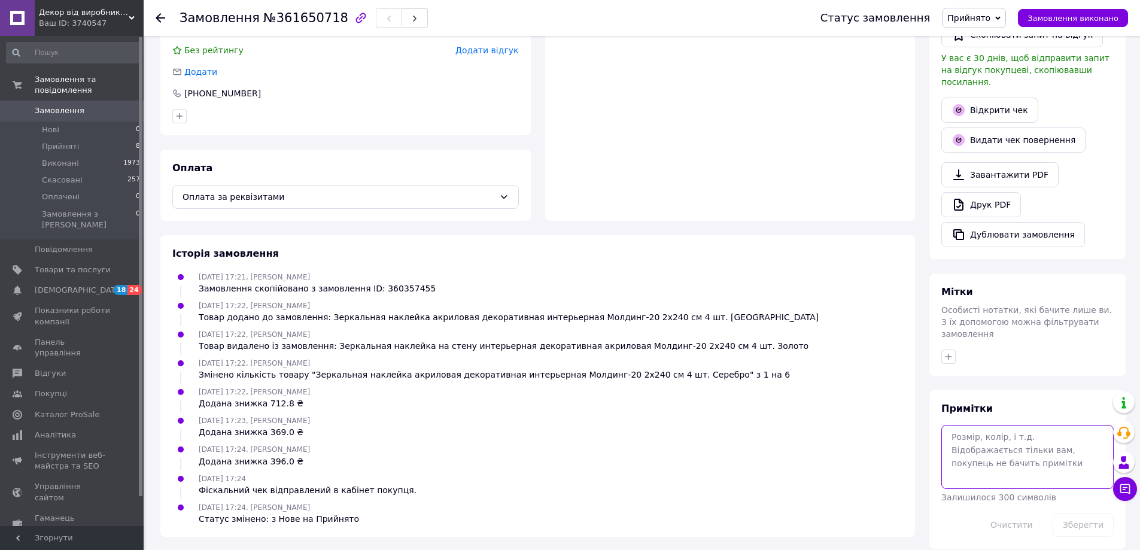
click at [1021, 433] on textarea at bounding box center [1027, 456] width 172 height 63
paste textarea "20451247407331"
type textarea "20451247407331"
click at [1095, 513] on button "Зберегти" at bounding box center [1082, 525] width 61 height 24
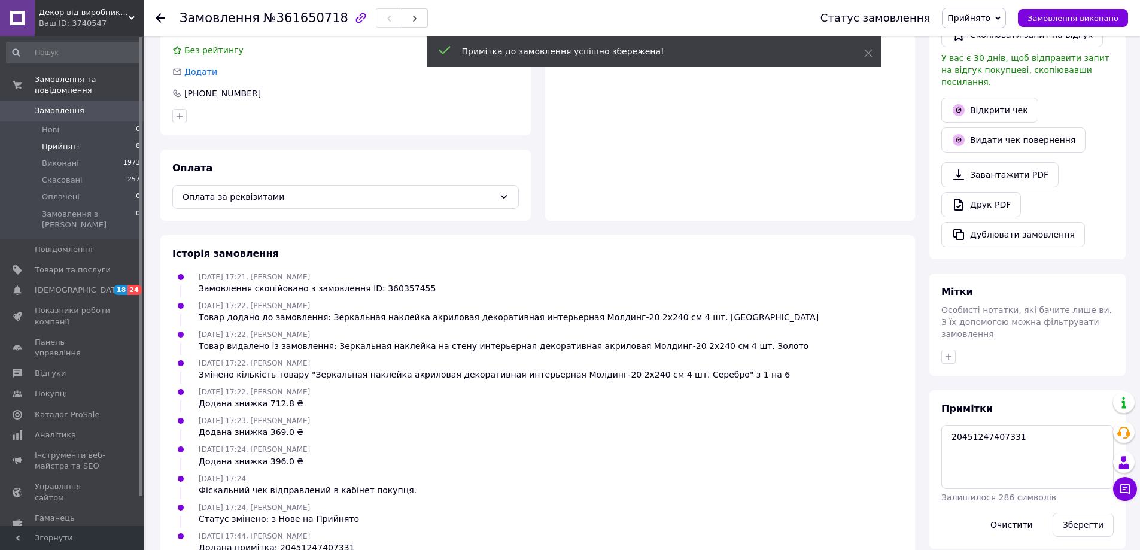
click at [71, 141] on span "Прийняті" at bounding box center [60, 146] width 37 height 11
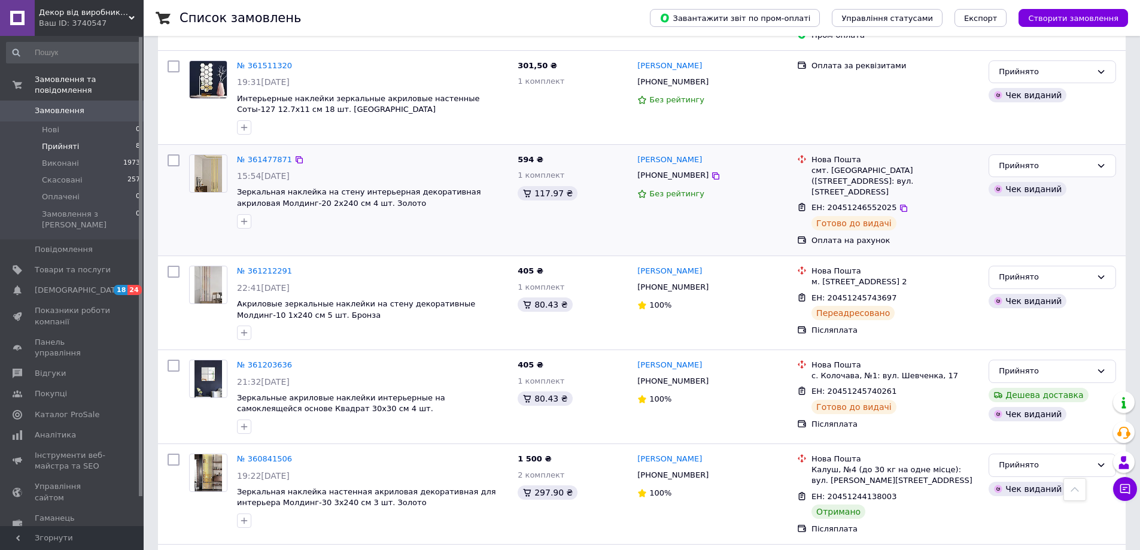
scroll to position [462, 0]
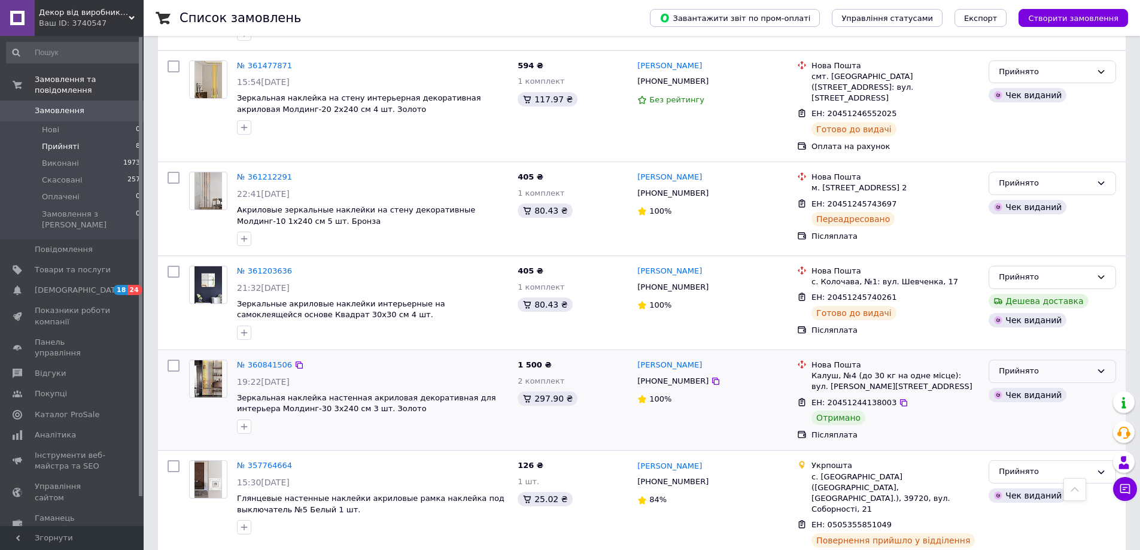
click at [1034, 365] on div "Прийнято" at bounding box center [1045, 371] width 93 height 13
click at [1031, 385] on li "Виконано" at bounding box center [1052, 396] width 126 height 22
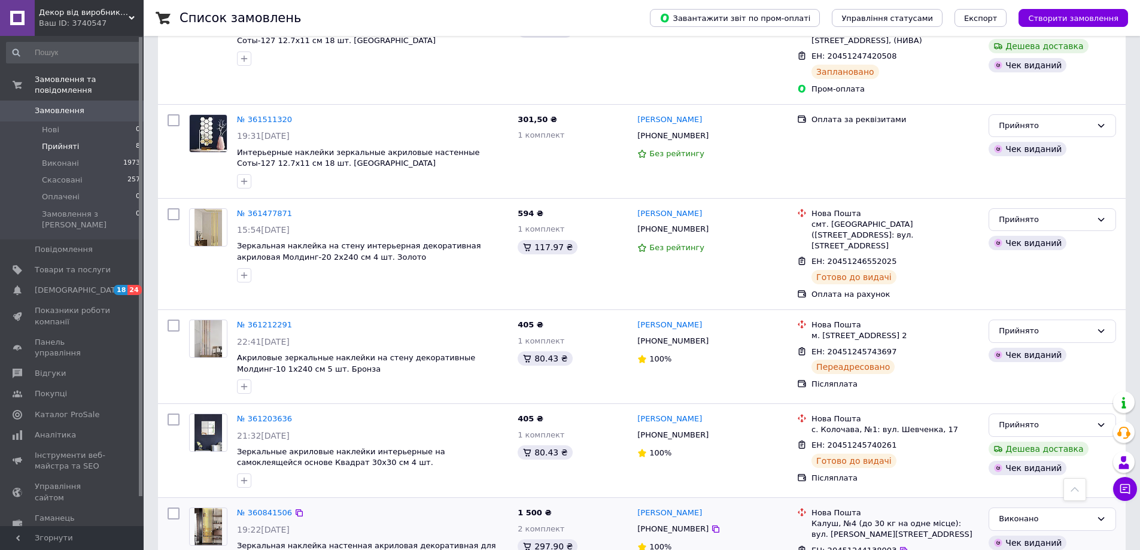
scroll to position [223, 0]
